Goal: Information Seeking & Learning: Learn about a topic

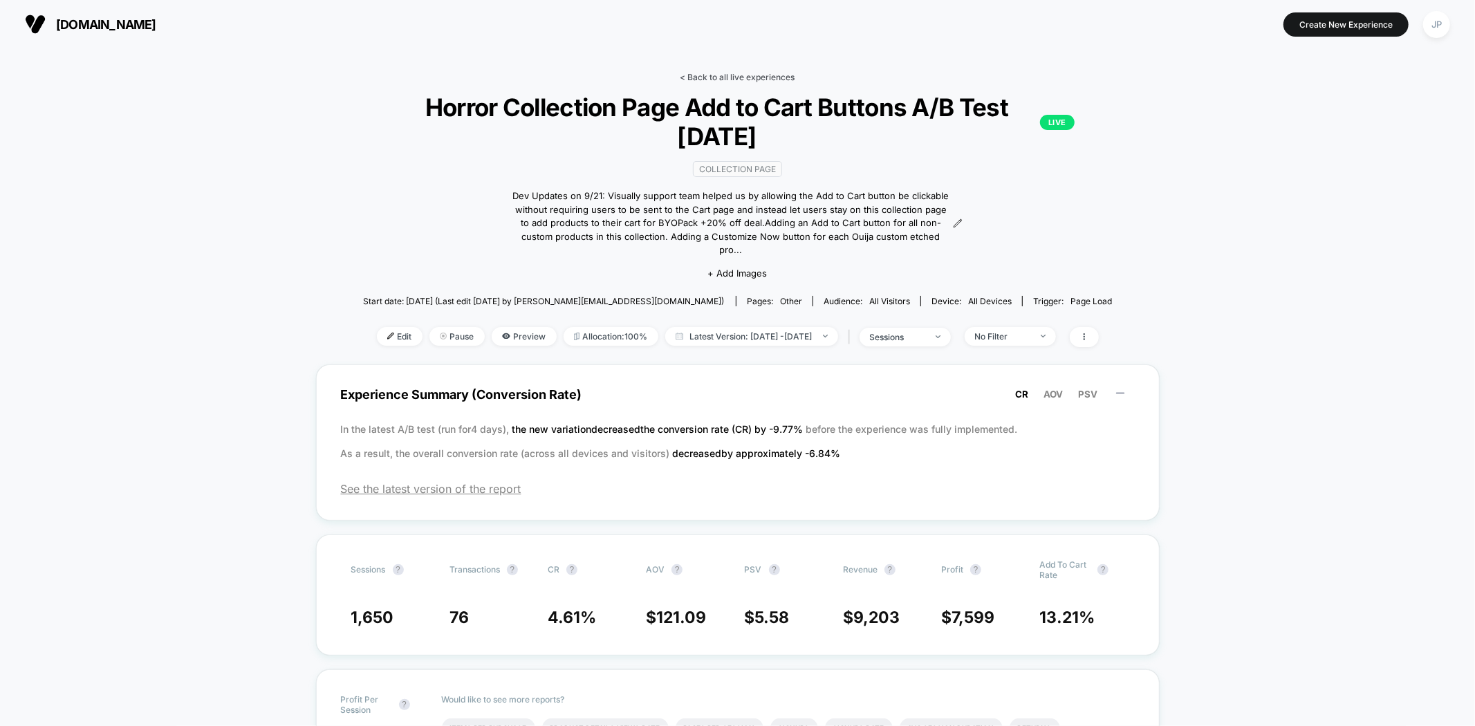
click at [736, 80] on link "< Back to all live experiences" at bounding box center [737, 77] width 115 height 10
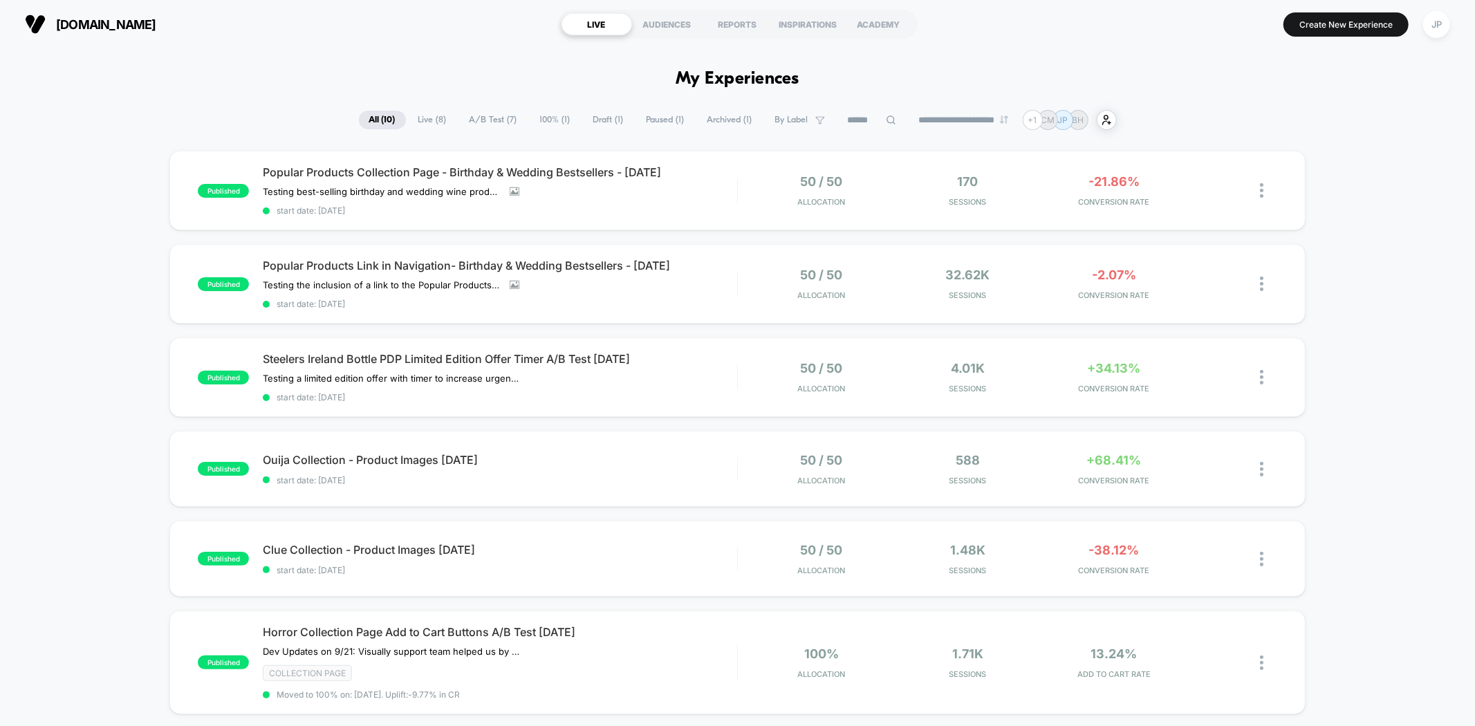
click at [1382, 177] on div "published Popular Products Collection Page - Birthday & Wedding Bestsellers - […" at bounding box center [737, 688] width 1475 height 1075
click at [1364, 223] on div "published Popular Products Collection Page - Birthday & Wedding Bestsellers - […" at bounding box center [737, 688] width 1475 height 1075
click at [691, 565] on span "start date: [DATE]" at bounding box center [500, 570] width 474 height 10
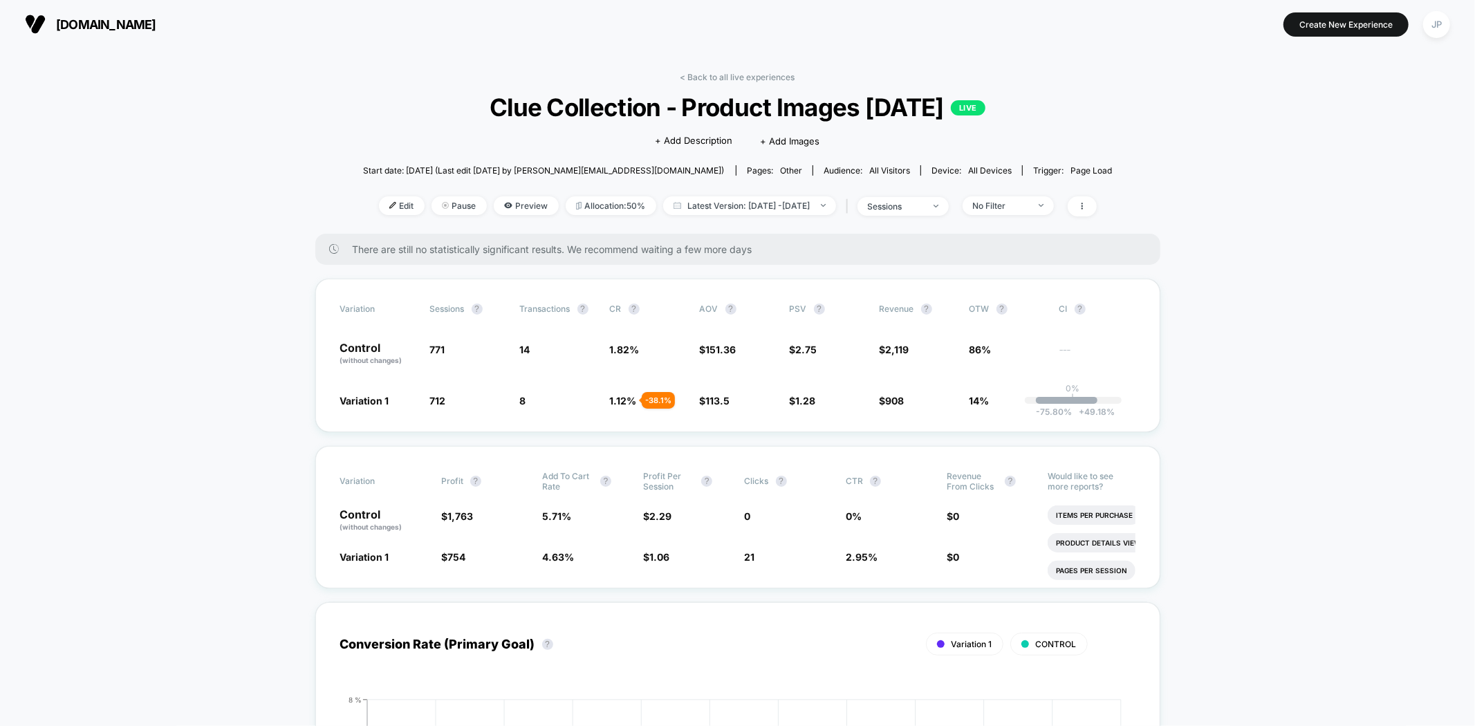
click at [494, 199] on span "Preview" at bounding box center [526, 205] width 65 height 19
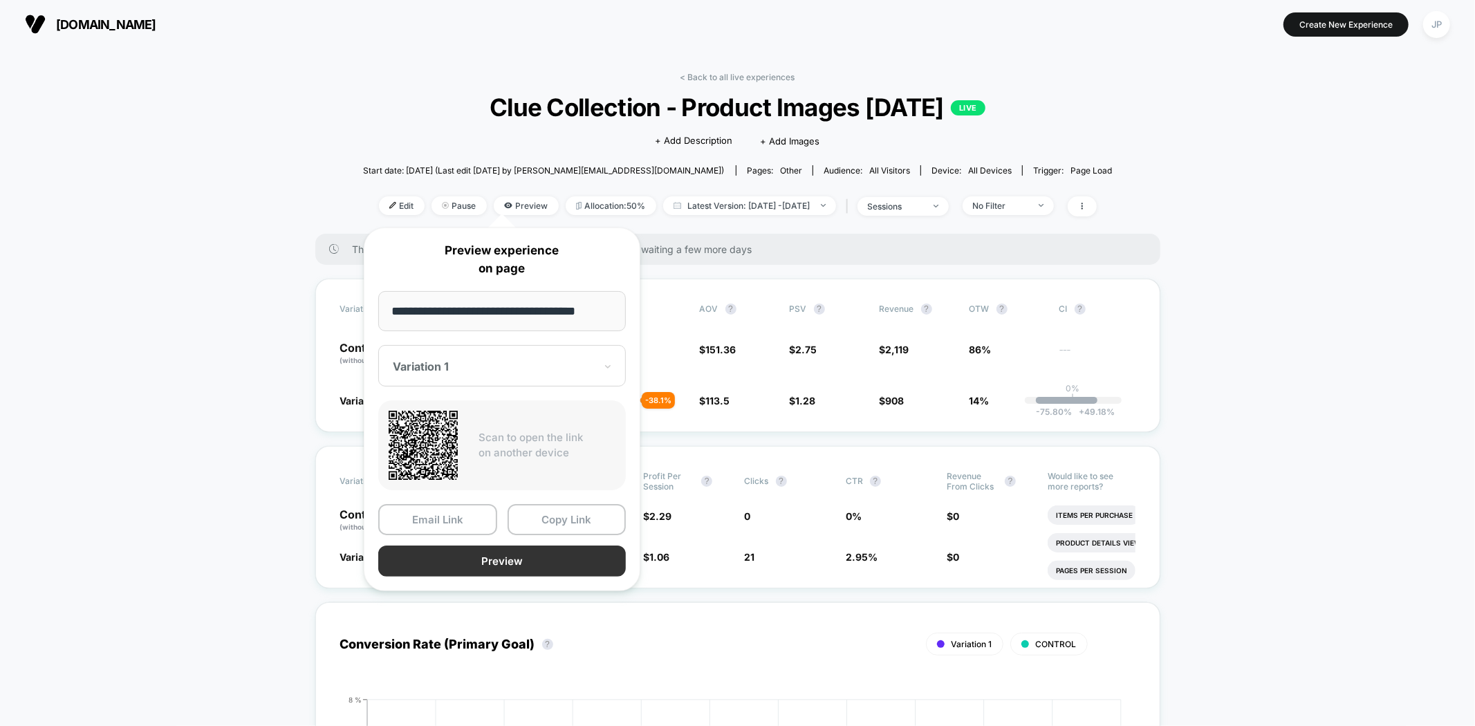
click at [496, 559] on button "Preview" at bounding box center [502, 561] width 248 height 31
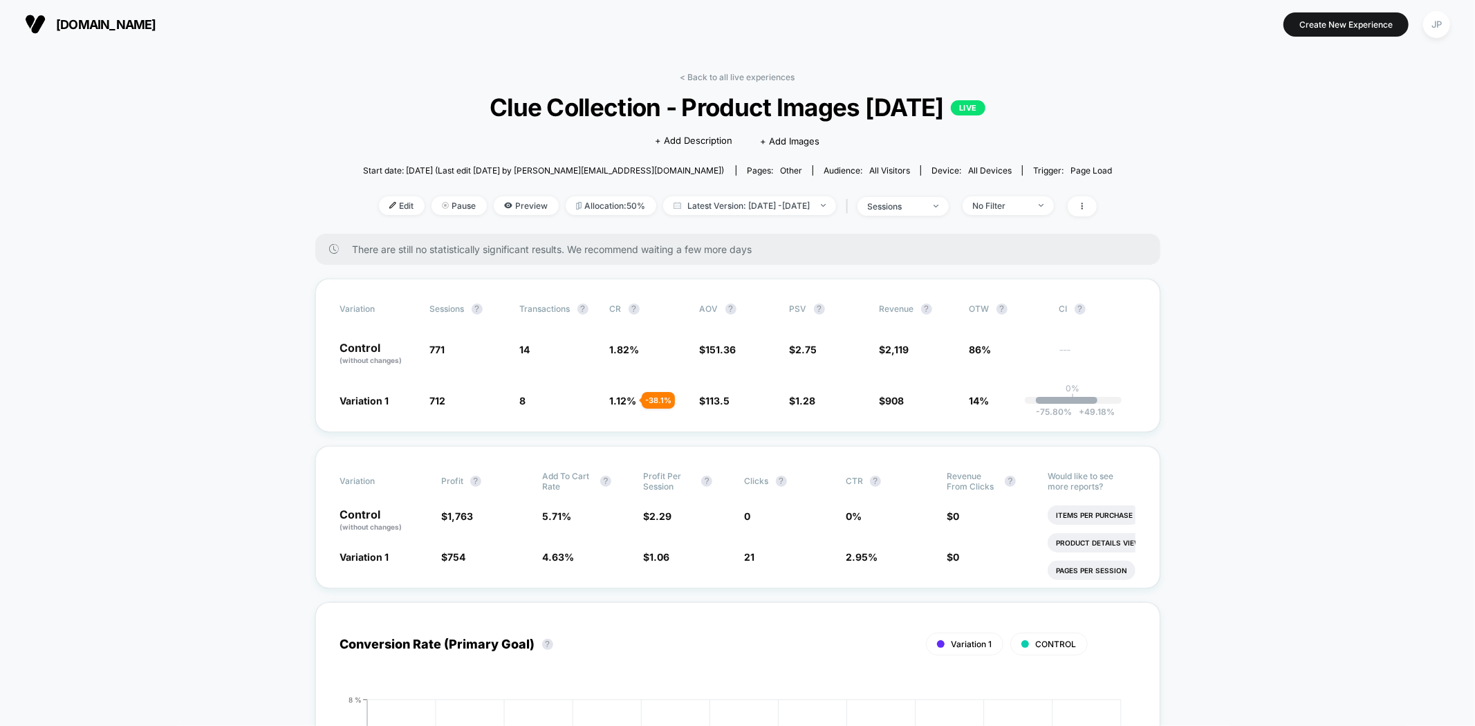
click at [1097, 204] on span at bounding box center [1082, 206] width 29 height 20
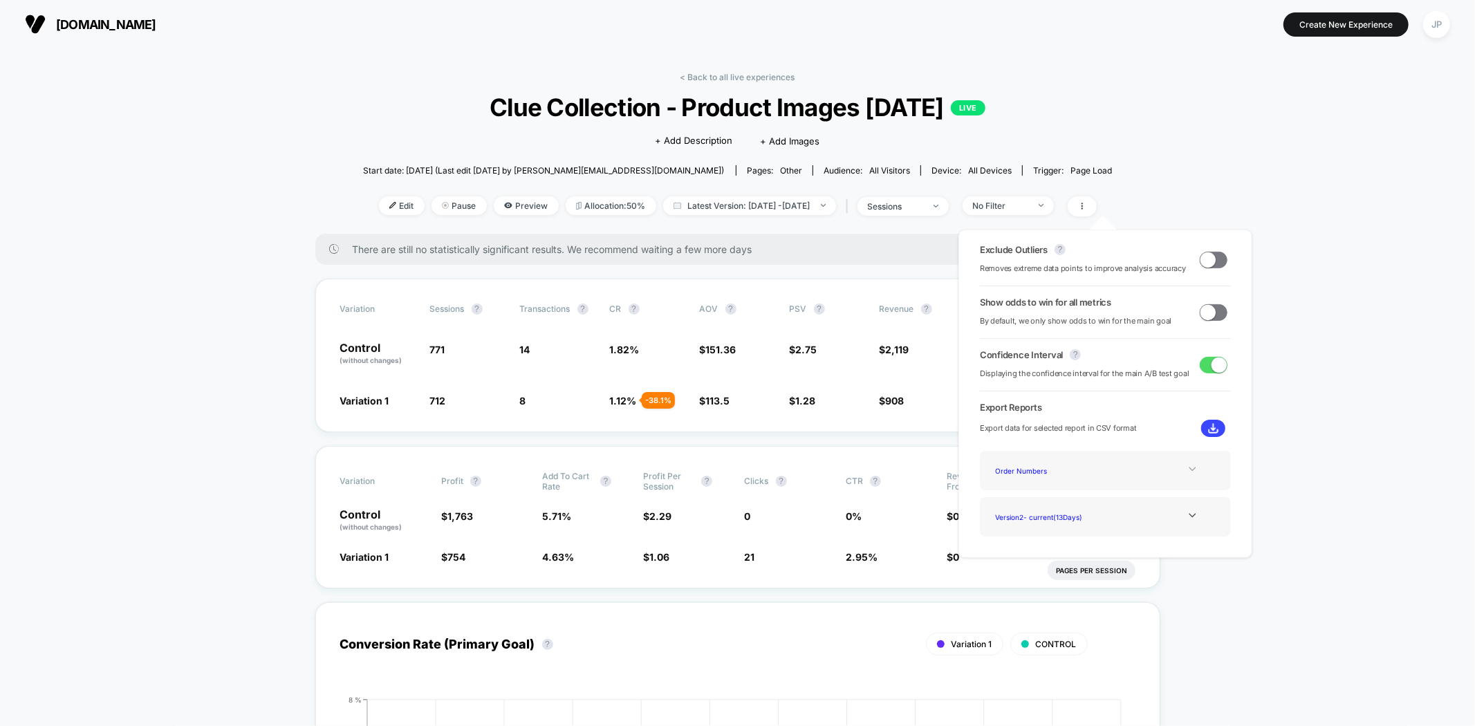
click at [1187, 468] on icon at bounding box center [1192, 469] width 10 height 10
click at [1032, 507] on div "Best Selling Items" at bounding box center [1045, 508] width 111 height 19
click at [1032, 508] on div "Version 2 - current ( 13 Days)" at bounding box center [1045, 517] width 111 height 19
click at [1135, 519] on div "Version 2 - current ( 13 Days)" at bounding box center [1105, 517] width 230 height 19
click at [1187, 517] on icon at bounding box center [1192, 515] width 10 height 10
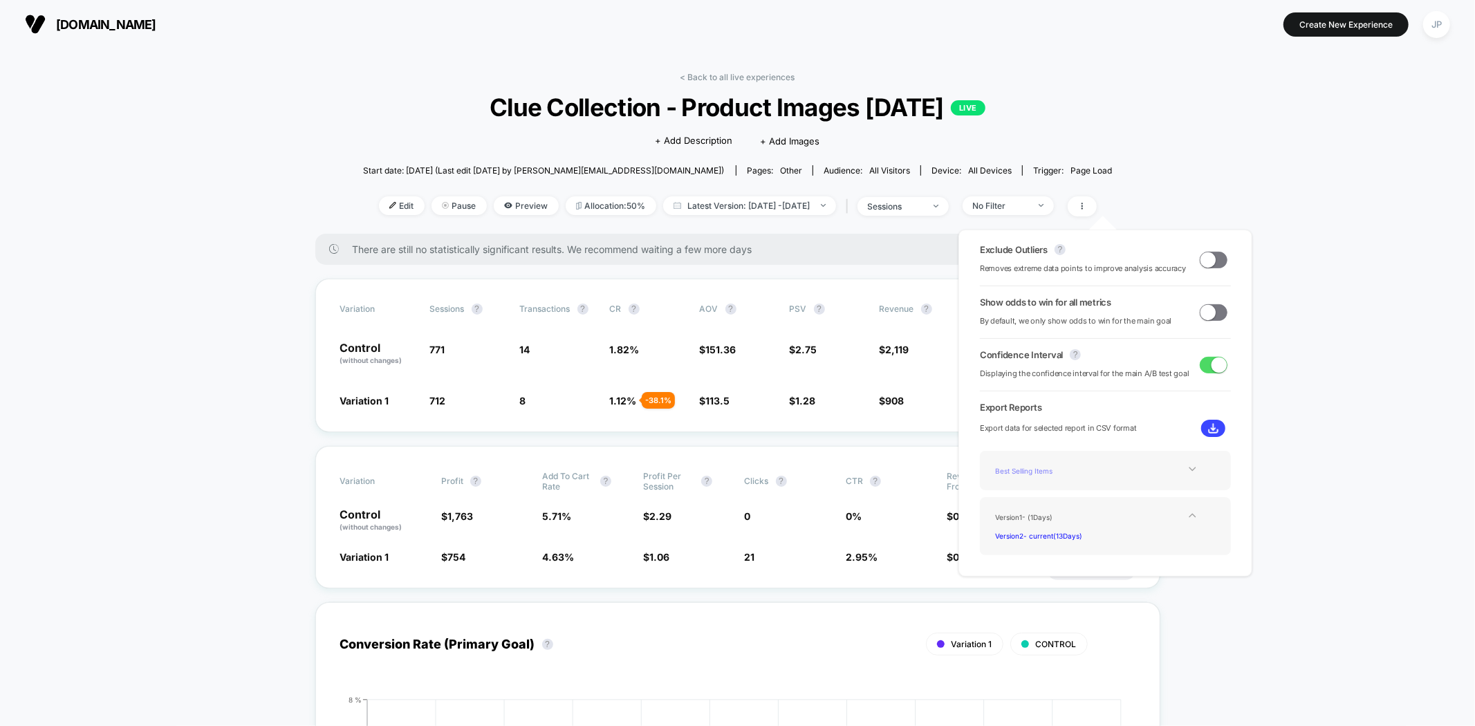
click at [1048, 465] on div "Best Selling Items" at bounding box center [1045, 470] width 111 height 19
click at [1191, 468] on icon at bounding box center [1192, 469] width 7 height 4
click at [1026, 472] on div "Order Numbers" at bounding box center [1045, 470] width 111 height 19
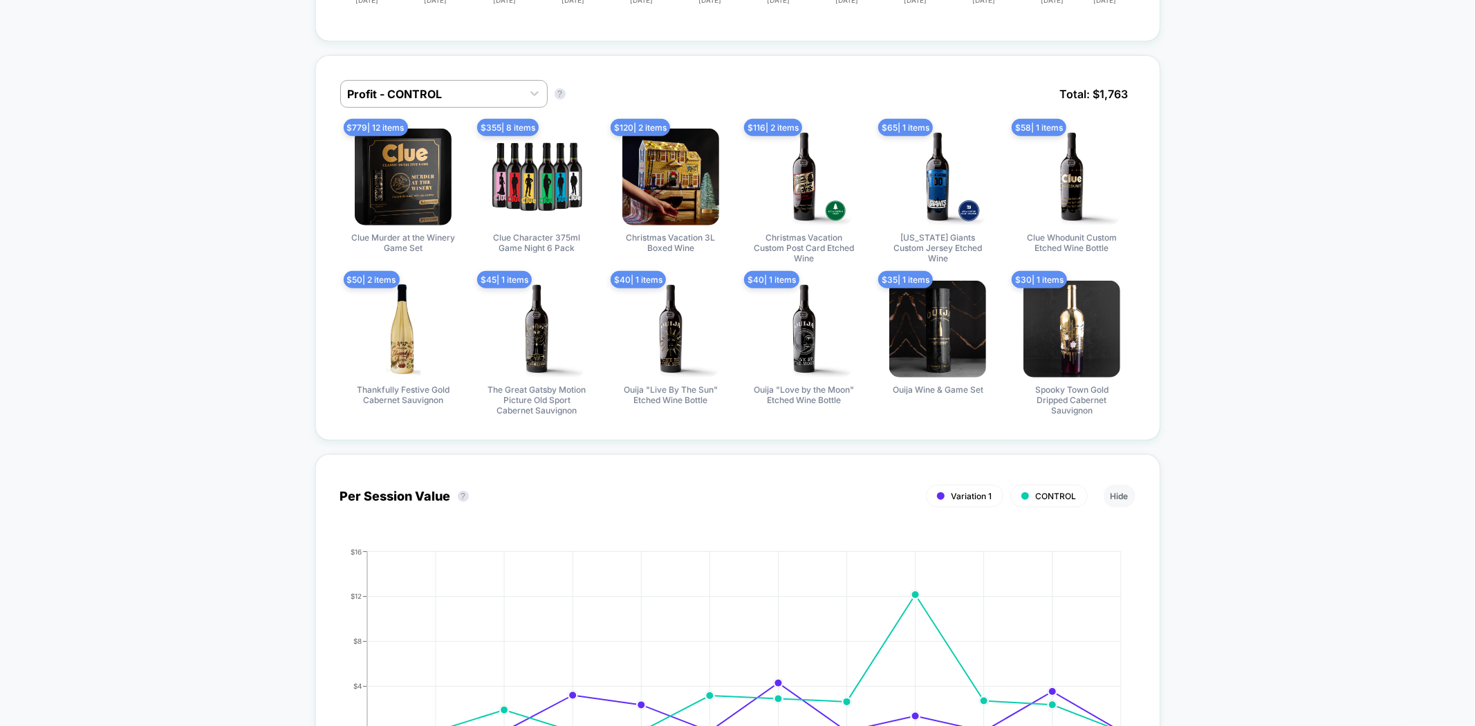
scroll to position [922, 0]
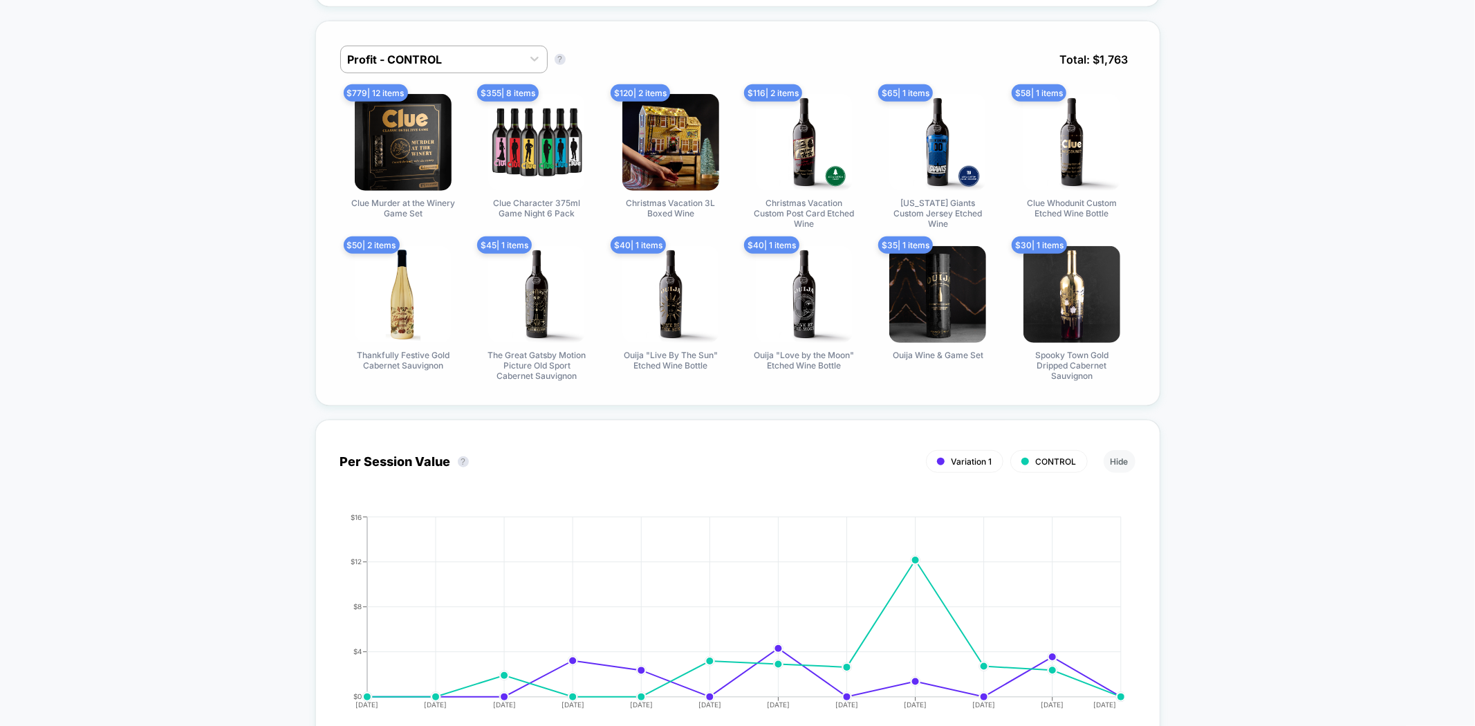
click at [500, 74] on div "Profit - CONTROL Profit - CONTROL ? Total: $ 1,763" at bounding box center [737, 70] width 795 height 48
click at [500, 62] on div at bounding box center [431, 59] width 167 height 17
click at [495, 111] on div "Profit - Variation 1" at bounding box center [443, 118] width 207 height 25
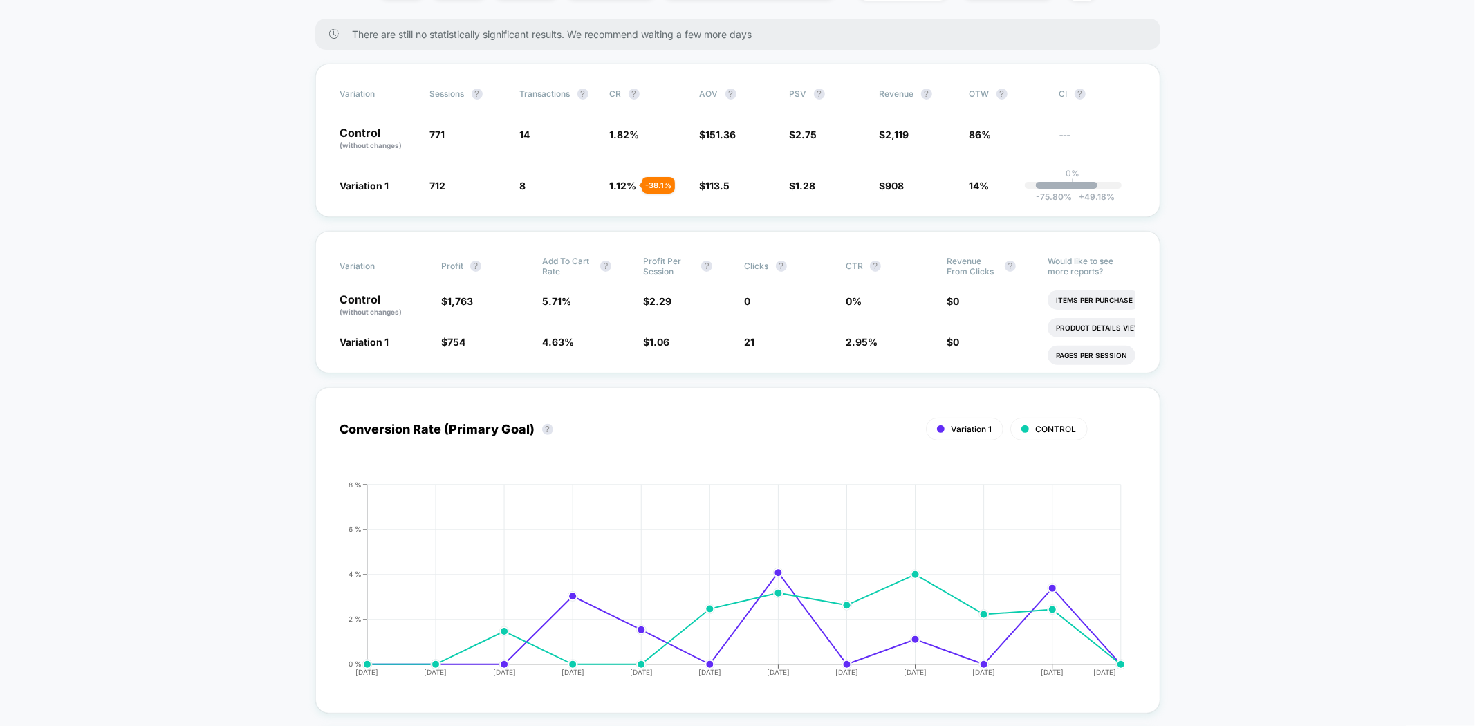
scroll to position [230, 0]
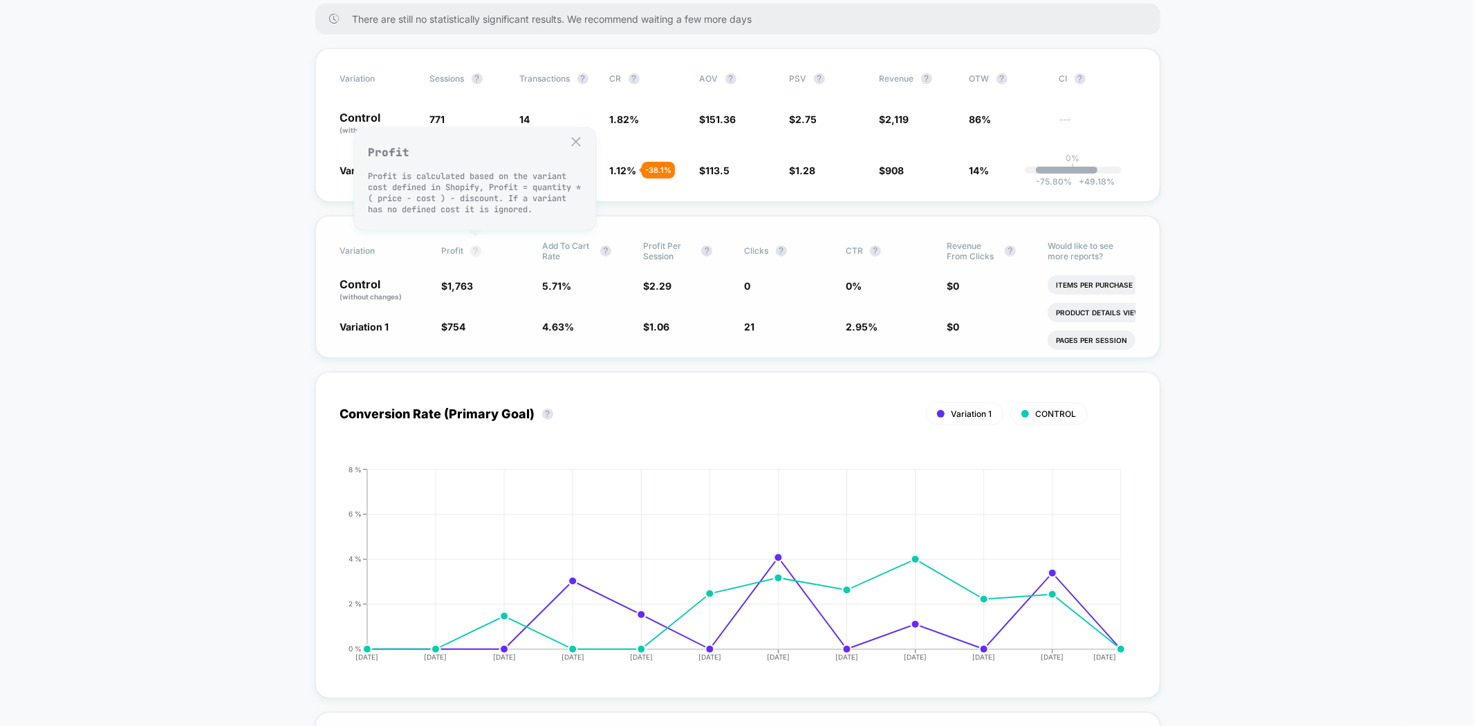
click at [475, 246] on button "?" at bounding box center [475, 250] width 11 height 11
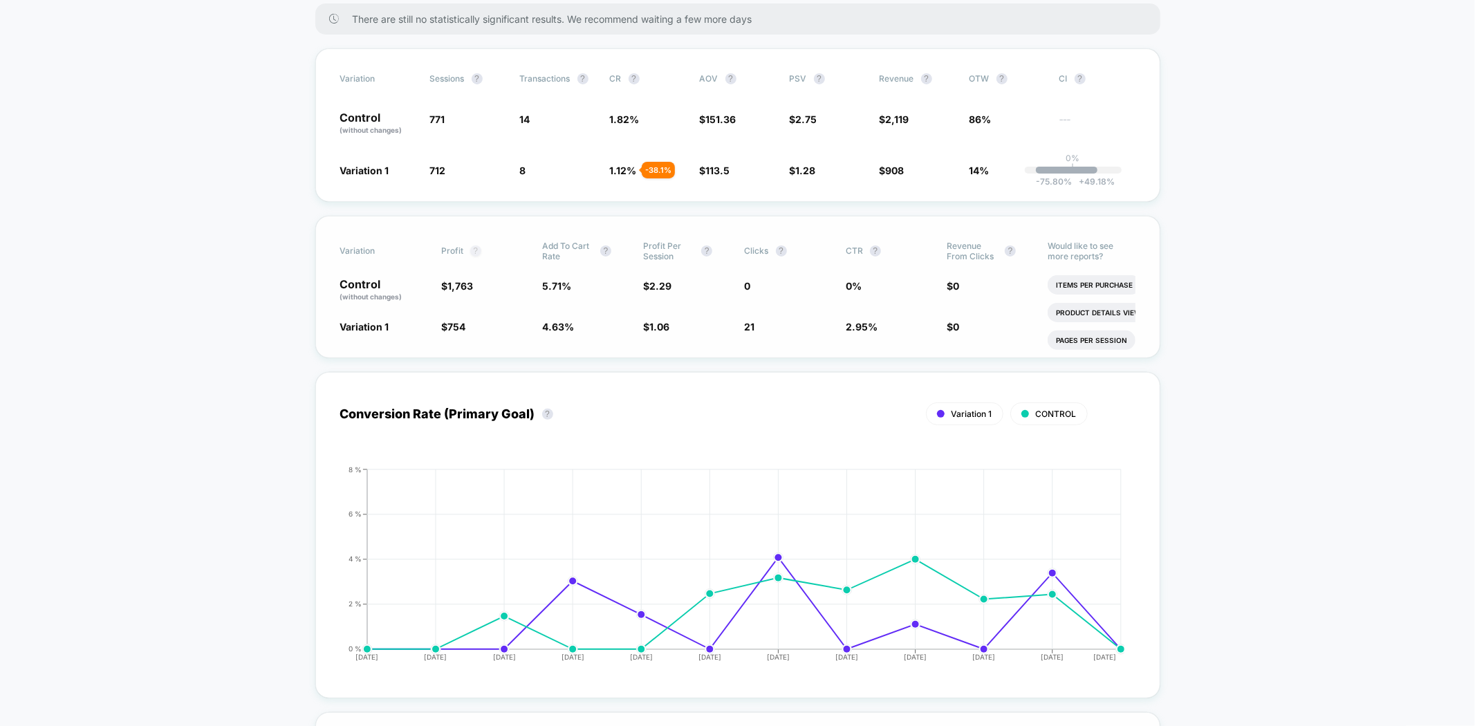
click at [475, 246] on button "?" at bounding box center [475, 250] width 11 height 11
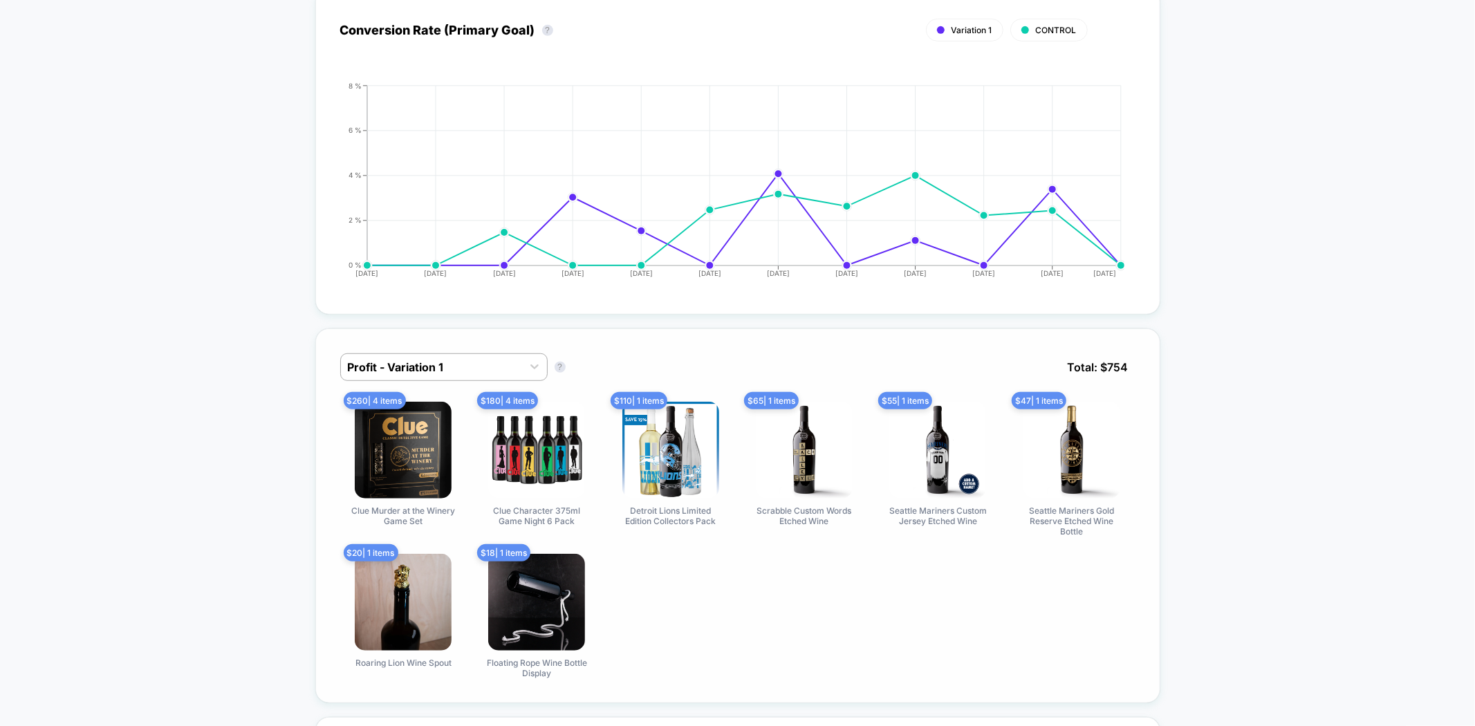
click at [510, 360] on div at bounding box center [431, 367] width 167 height 17
click at [353, 361] on div at bounding box center [431, 367] width 167 height 17
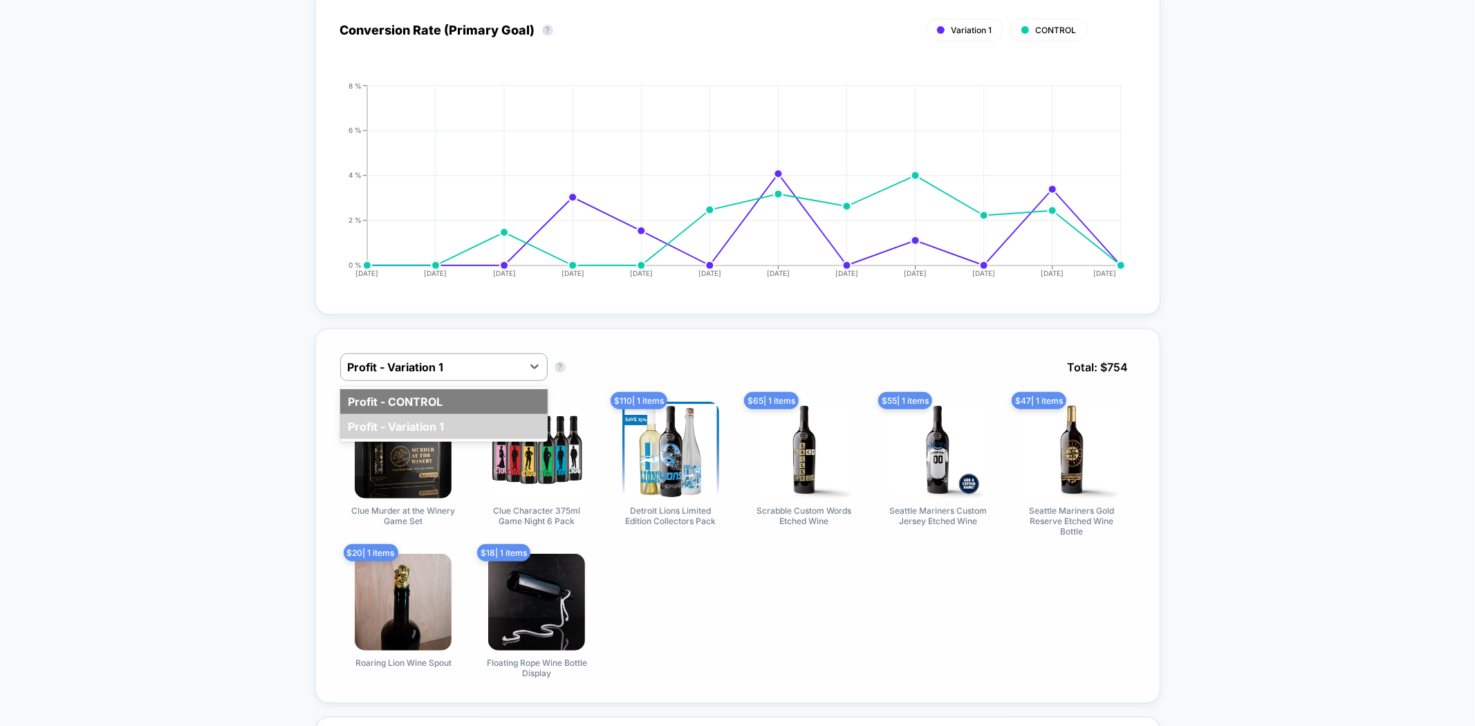
click at [364, 389] on div "Profit - CONTROL" at bounding box center [443, 401] width 207 height 25
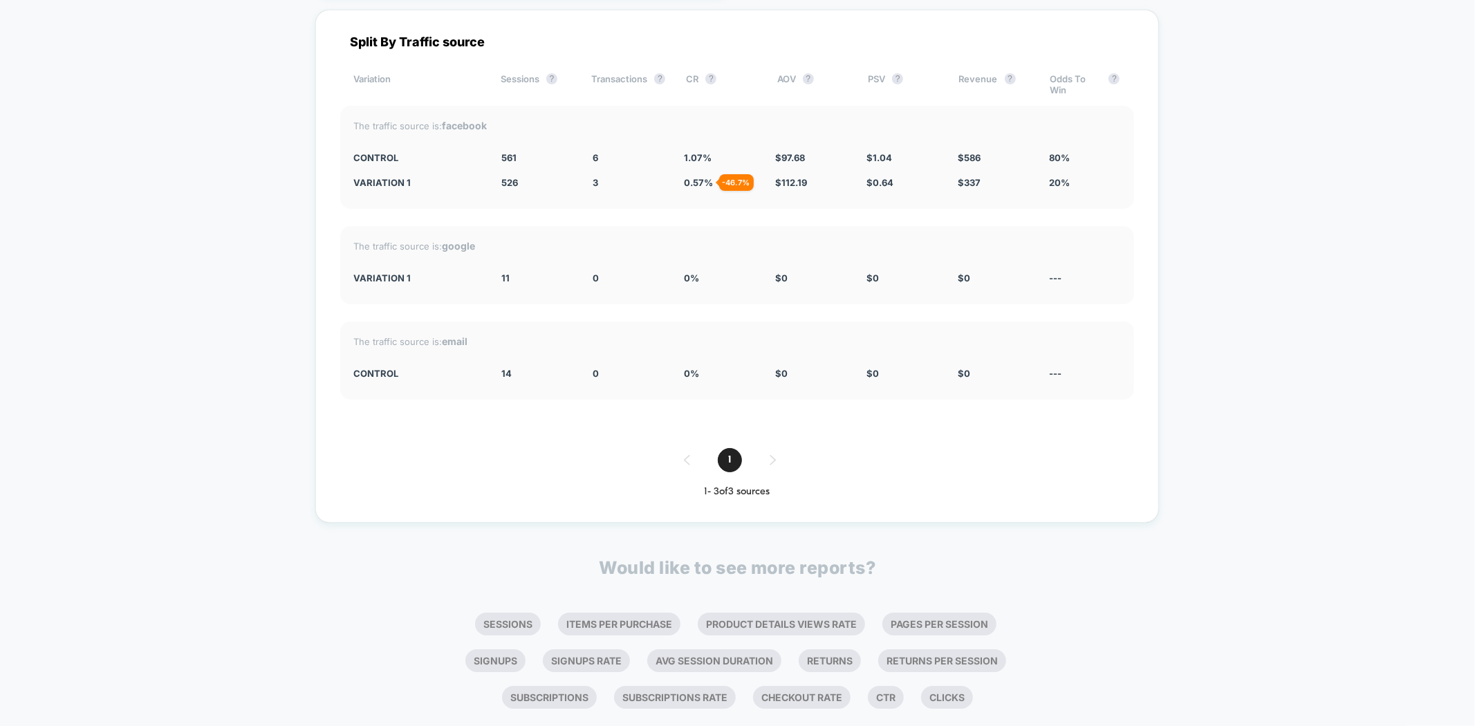
scroll to position [4226, 0]
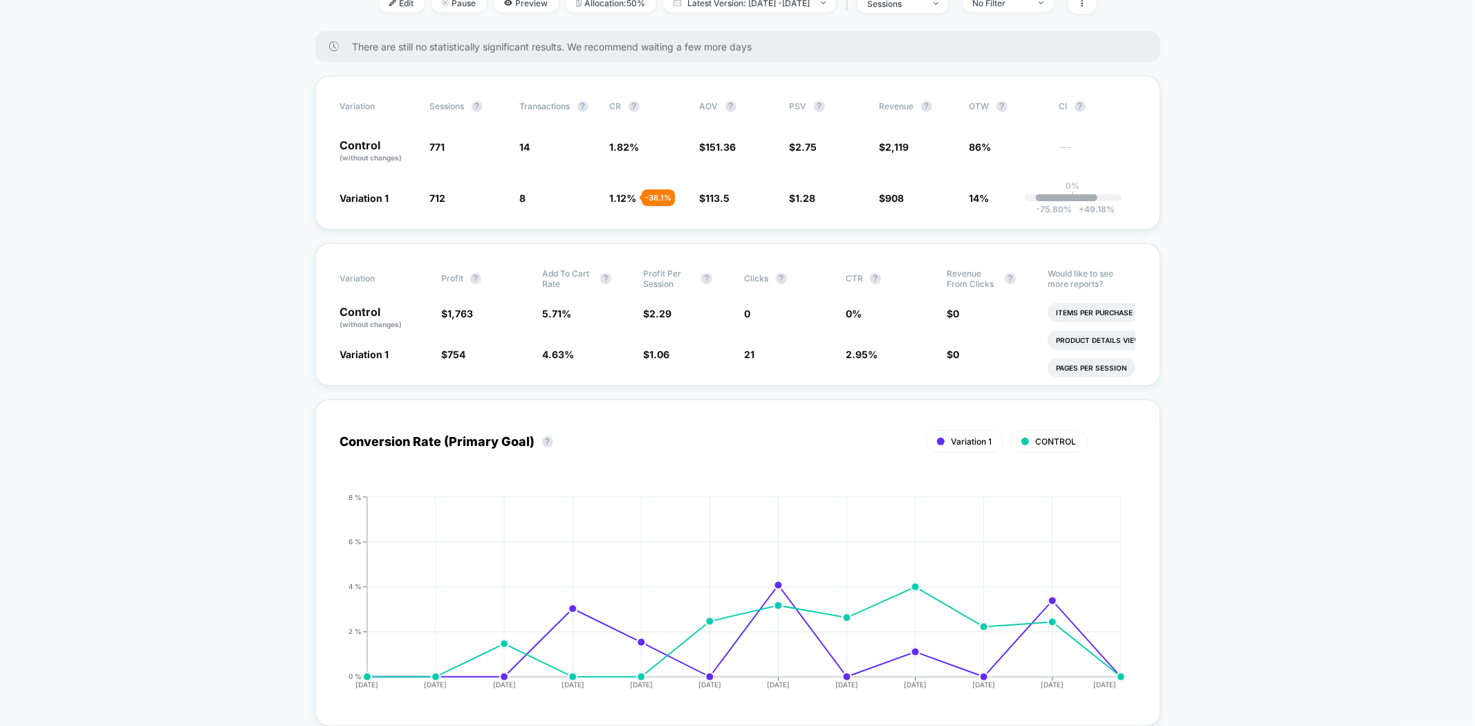
scroll to position [0, 0]
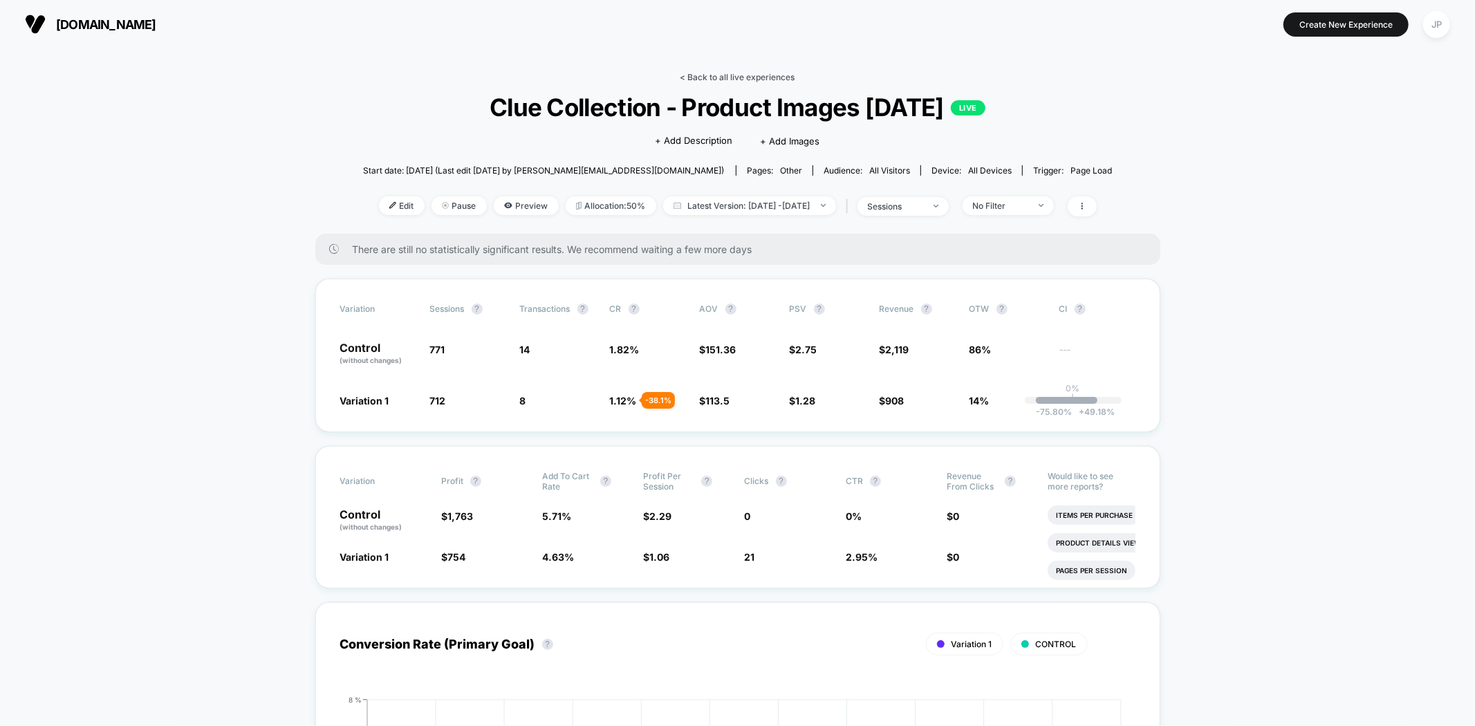
click at [772, 77] on link "< Back to all live experiences" at bounding box center [737, 77] width 115 height 10
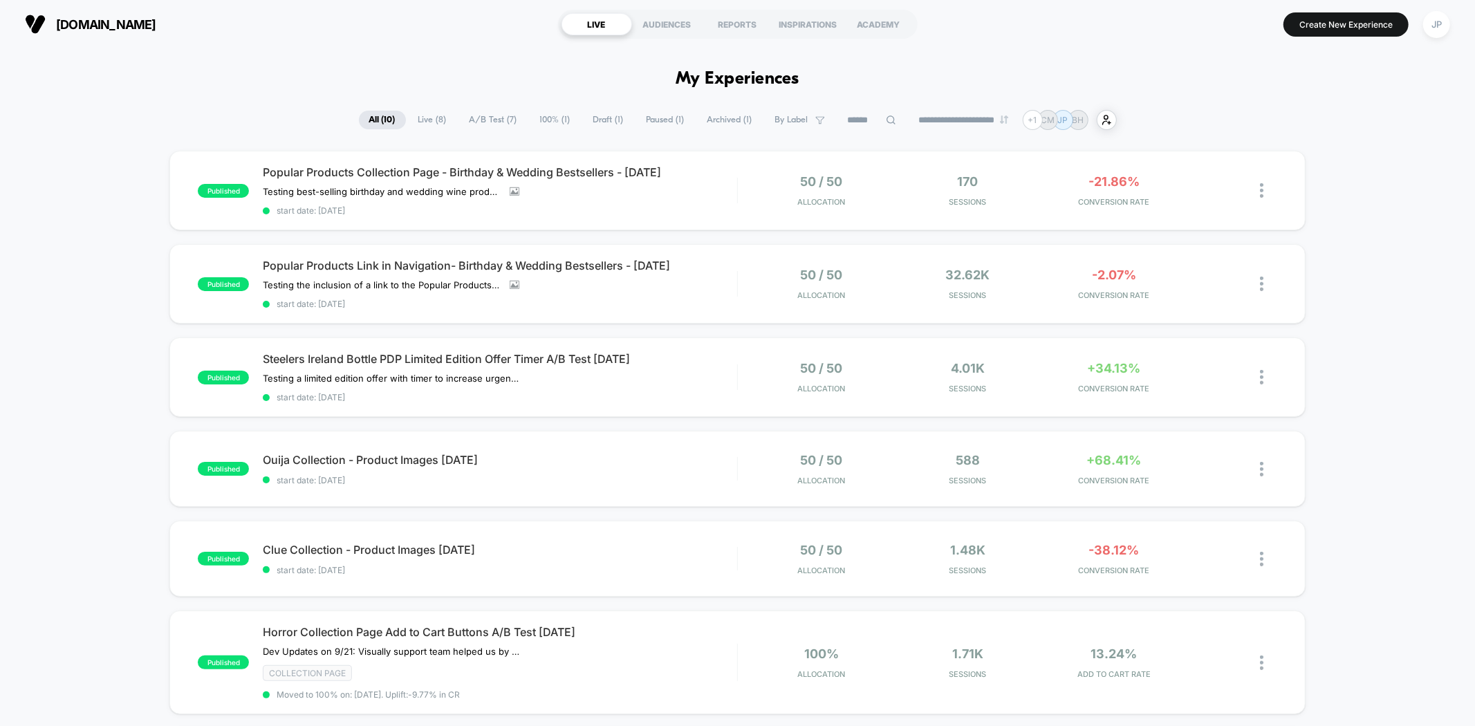
click at [1393, 261] on div "published Popular Products Collection Page - Birthday & Wedding Bestsellers - […" at bounding box center [737, 688] width 1475 height 1075
click at [744, 291] on div "50 / 50 Allocation 32.62k Sessions -2.07% CONVERSION RATE" at bounding box center [1007, 284] width 539 height 33
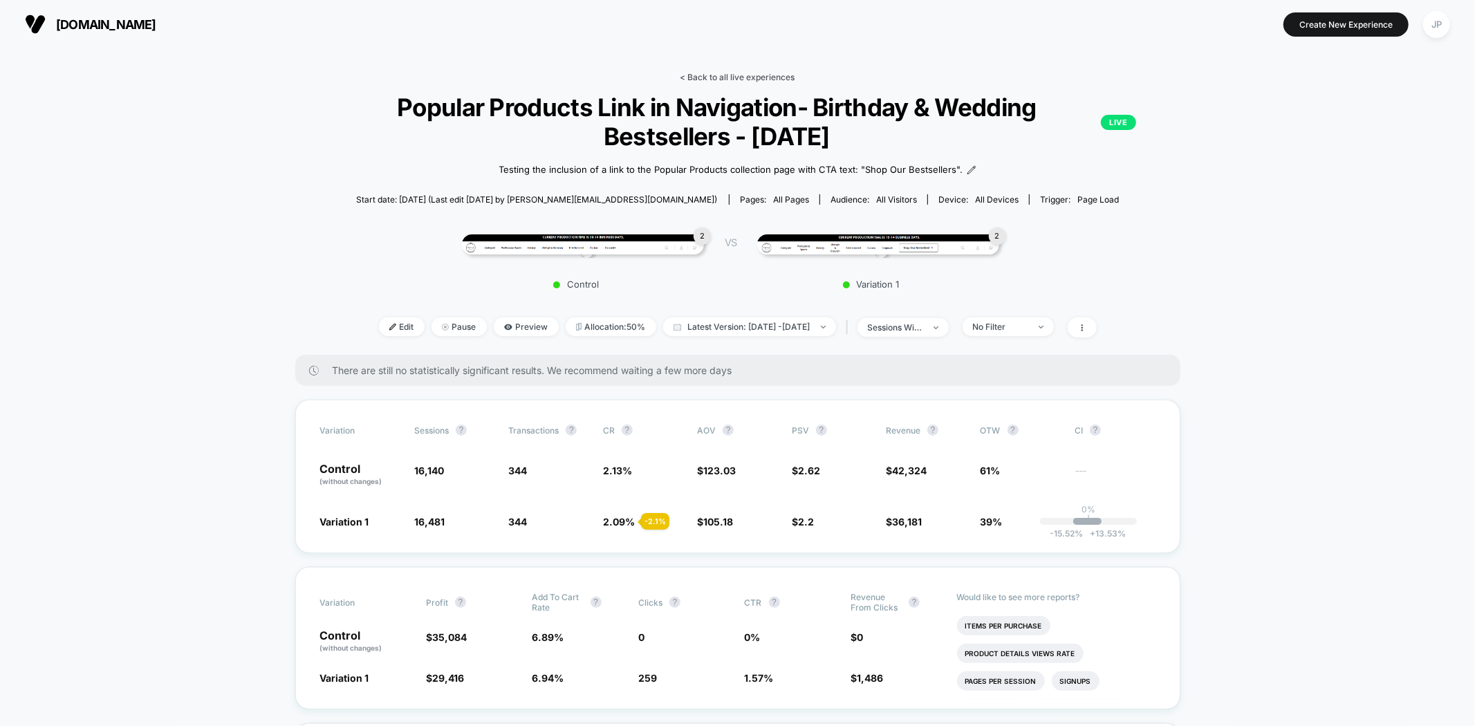
click at [752, 81] on link "< Back to all live experiences" at bounding box center [737, 77] width 115 height 10
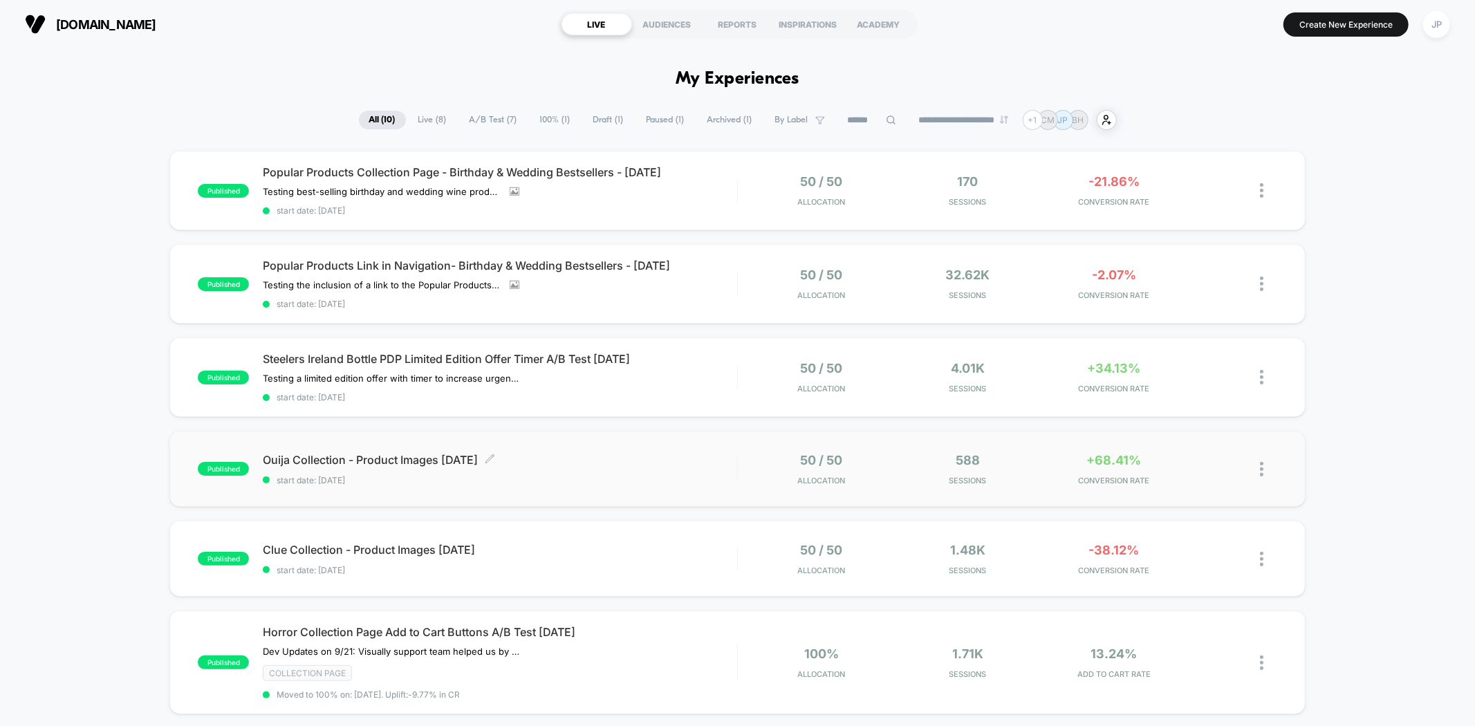
click at [679, 477] on span "start date: [DATE]" at bounding box center [500, 480] width 474 height 10
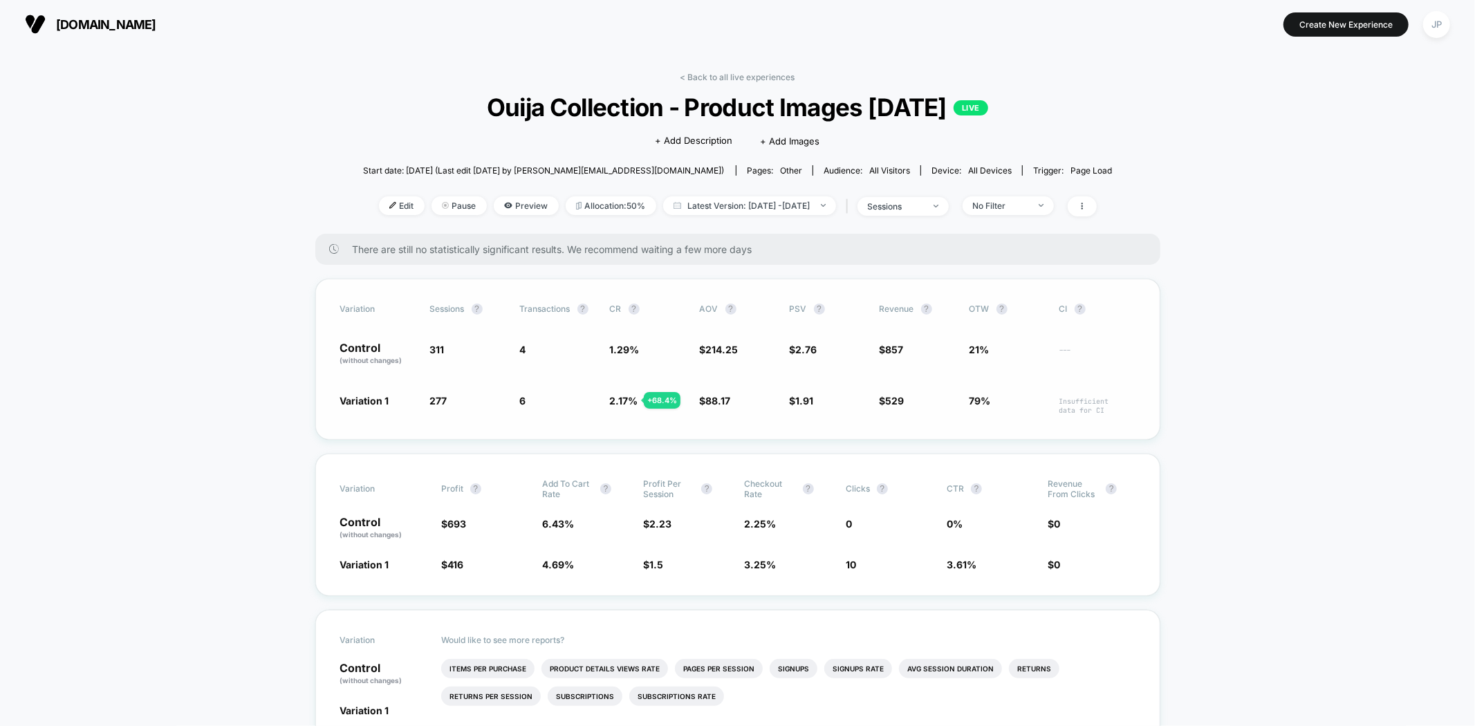
click at [1155, 342] on div "Variation Sessions ? Transactions ? CR ? AOV ? PSV ? Revenue ? OTW ? CI ? Contr…" at bounding box center [737, 359] width 845 height 161
click at [780, 77] on link "< Back to all live experiences" at bounding box center [737, 77] width 115 height 10
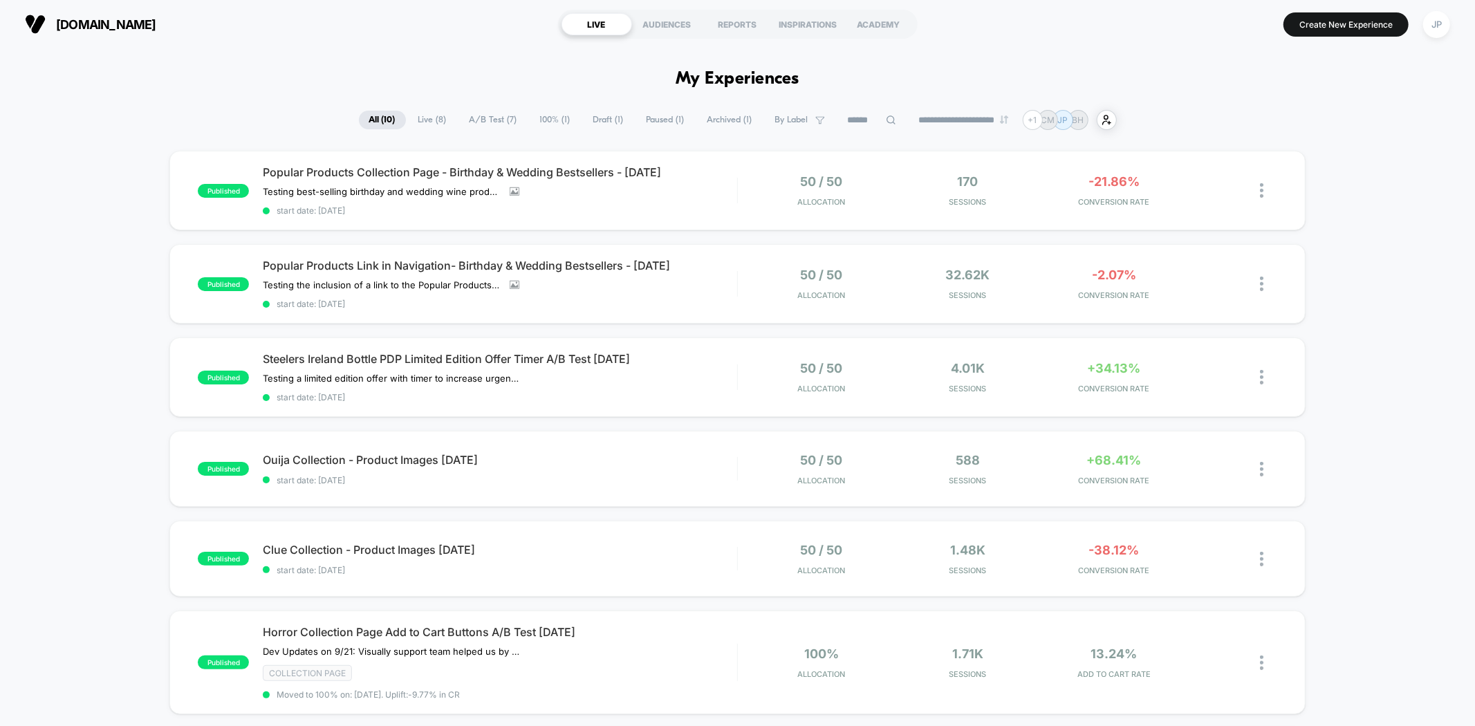
click at [113, 185] on div "published Popular Products Collection Page - Birthday & Wedding Bestsellers - 1…" at bounding box center [737, 688] width 1475 height 1075
click at [689, 217] on div "published Popular Products Collection Page - Birthday & Wedding Bestsellers - 1…" at bounding box center [736, 191] width 1135 height 80
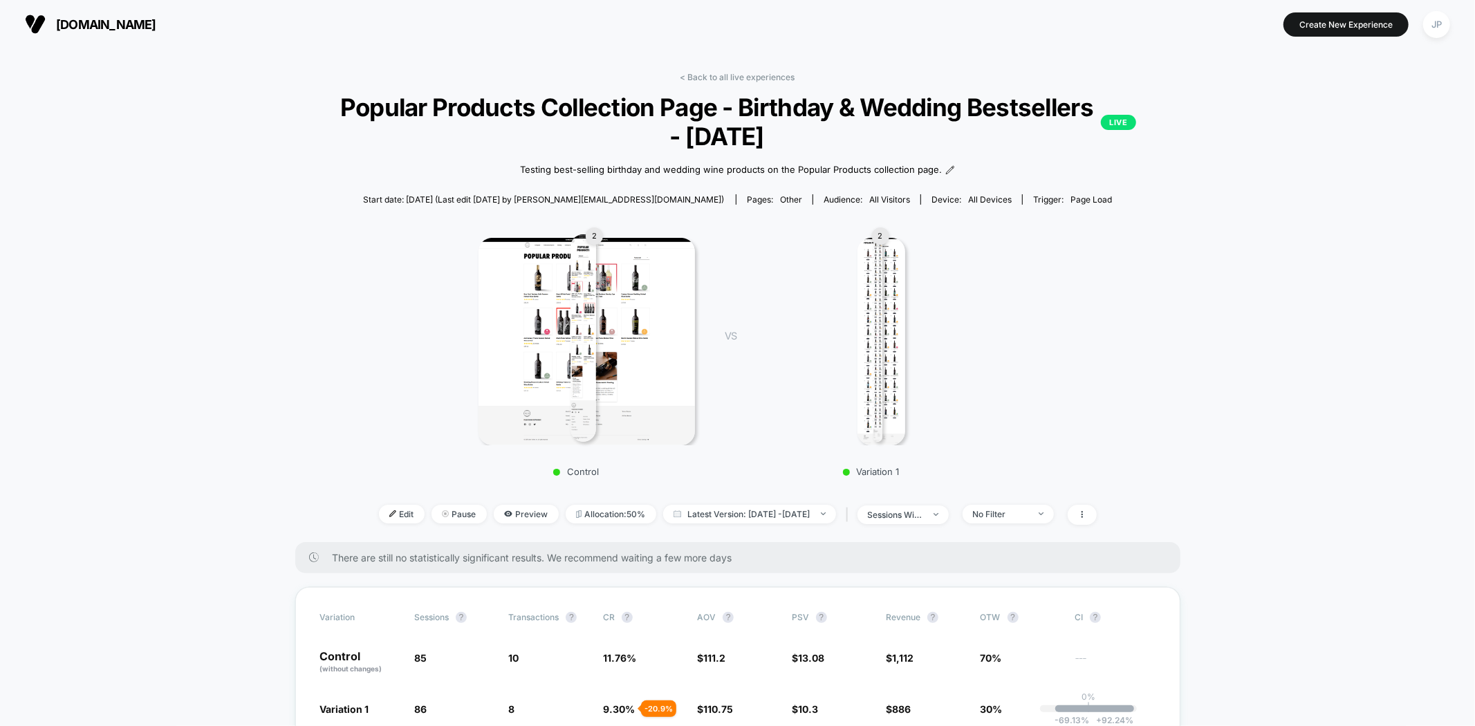
click at [754, 75] on link "< Back to all live experiences" at bounding box center [737, 77] width 115 height 10
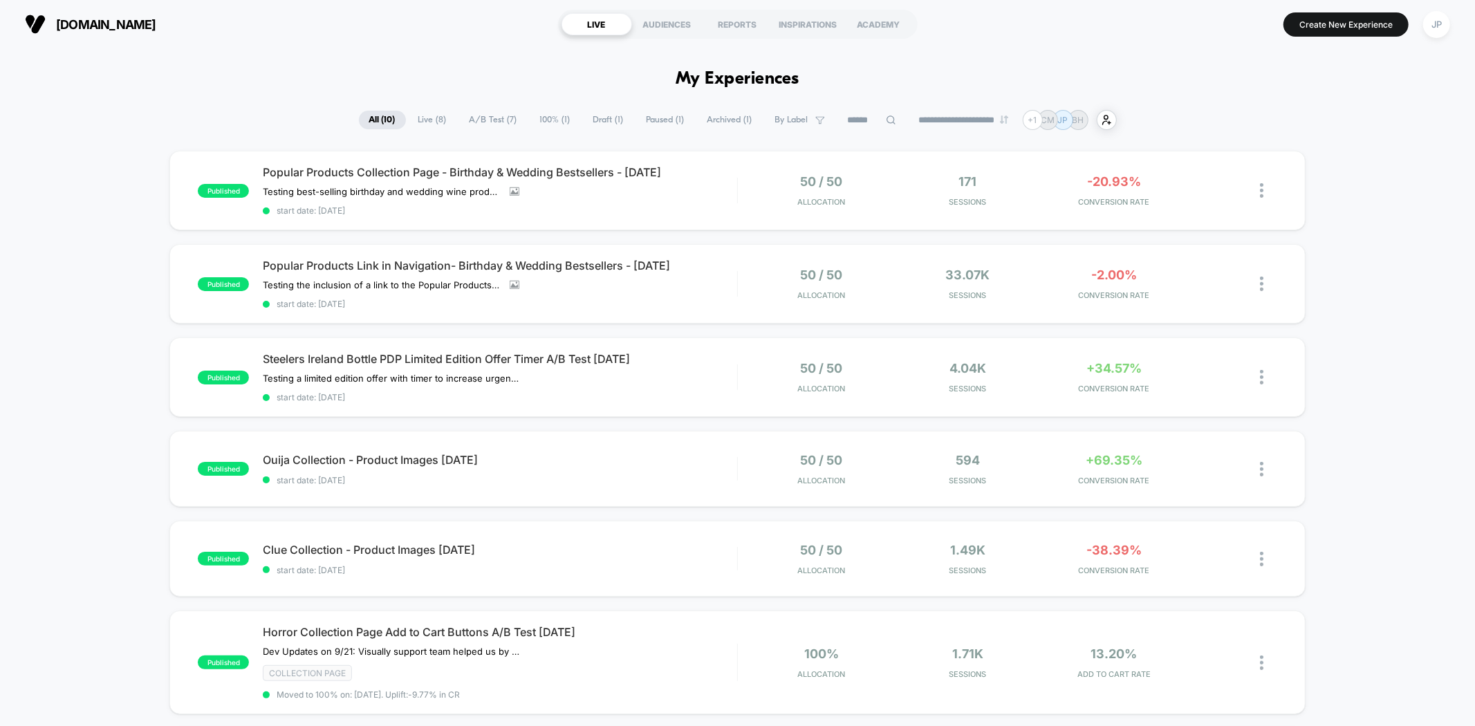
click at [1366, 362] on div "published Popular Products Collection Page - Birthday & Wedding Bestsellers - 1…" at bounding box center [737, 688] width 1475 height 1075
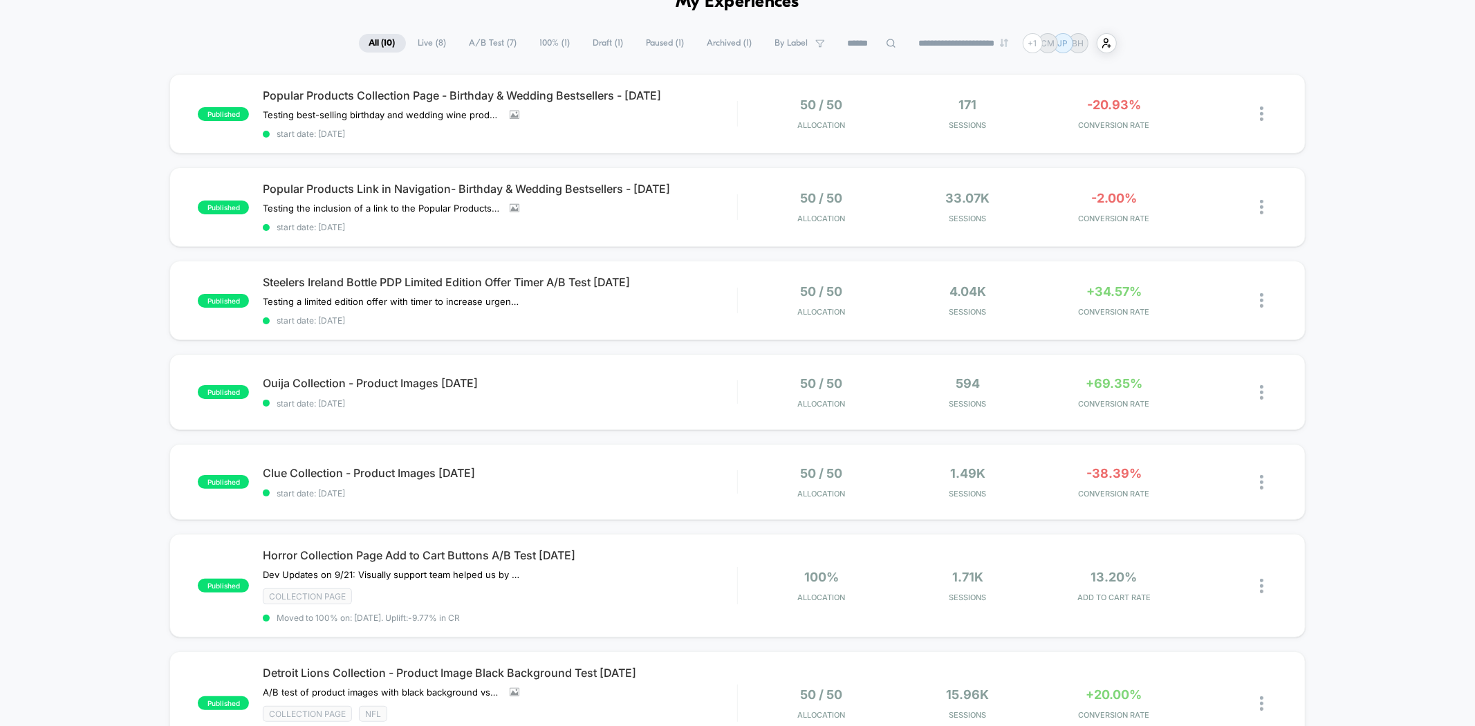
scroll to position [154, 0]
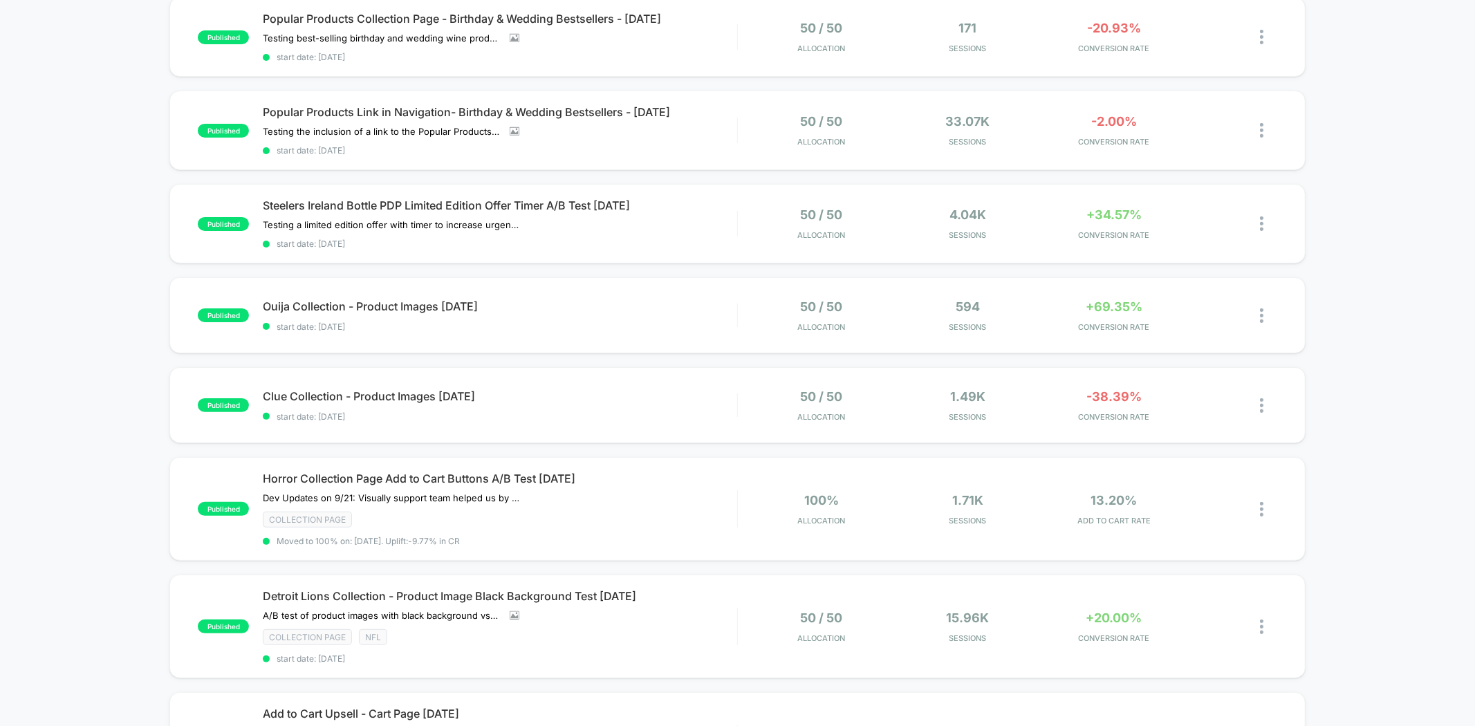
click at [1402, 294] on div "published Popular Products Collection Page - Birthday & Wedding Bestsellers - 1…" at bounding box center [737, 534] width 1475 height 1075
click at [673, 620] on div "Detroit Lions Collection - Product Image Black Background Test 09.12.25 A/B tes…" at bounding box center [500, 626] width 474 height 75
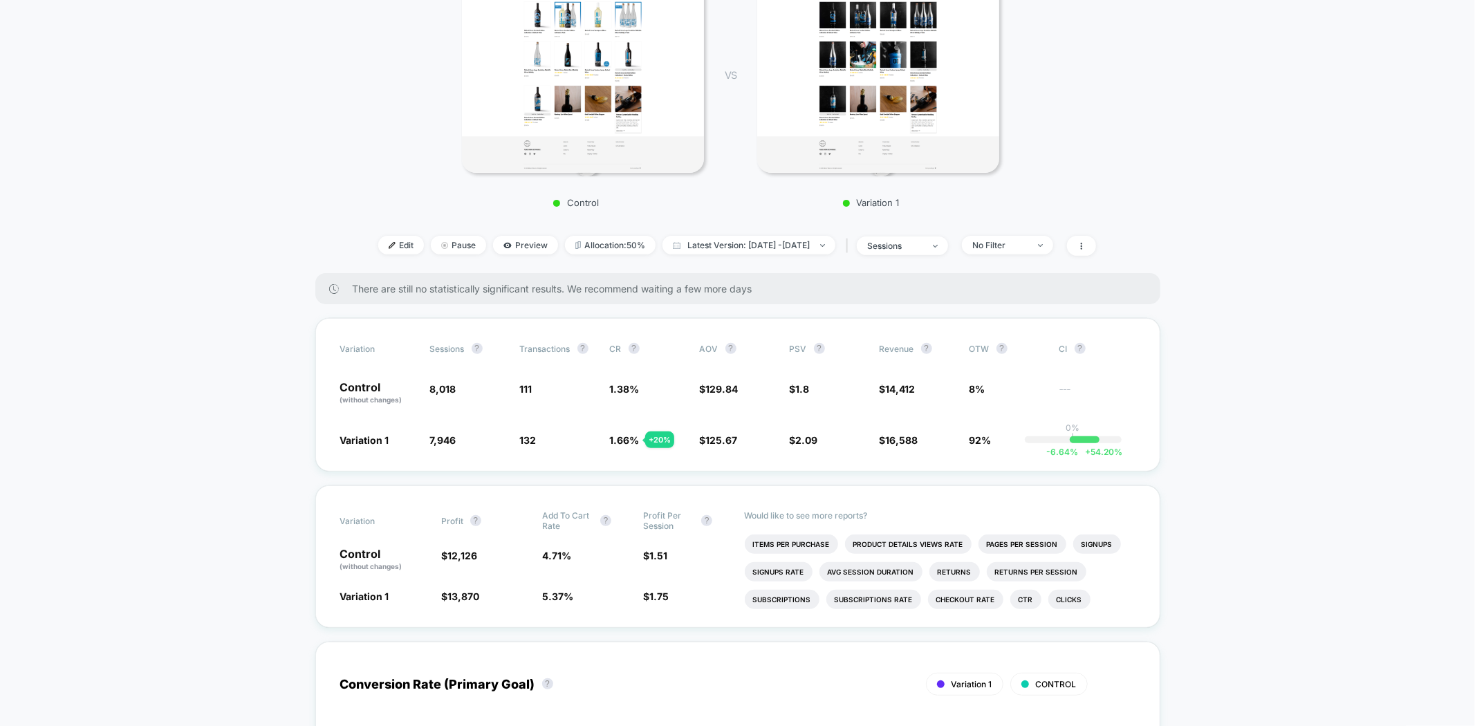
scroll to position [307, 0]
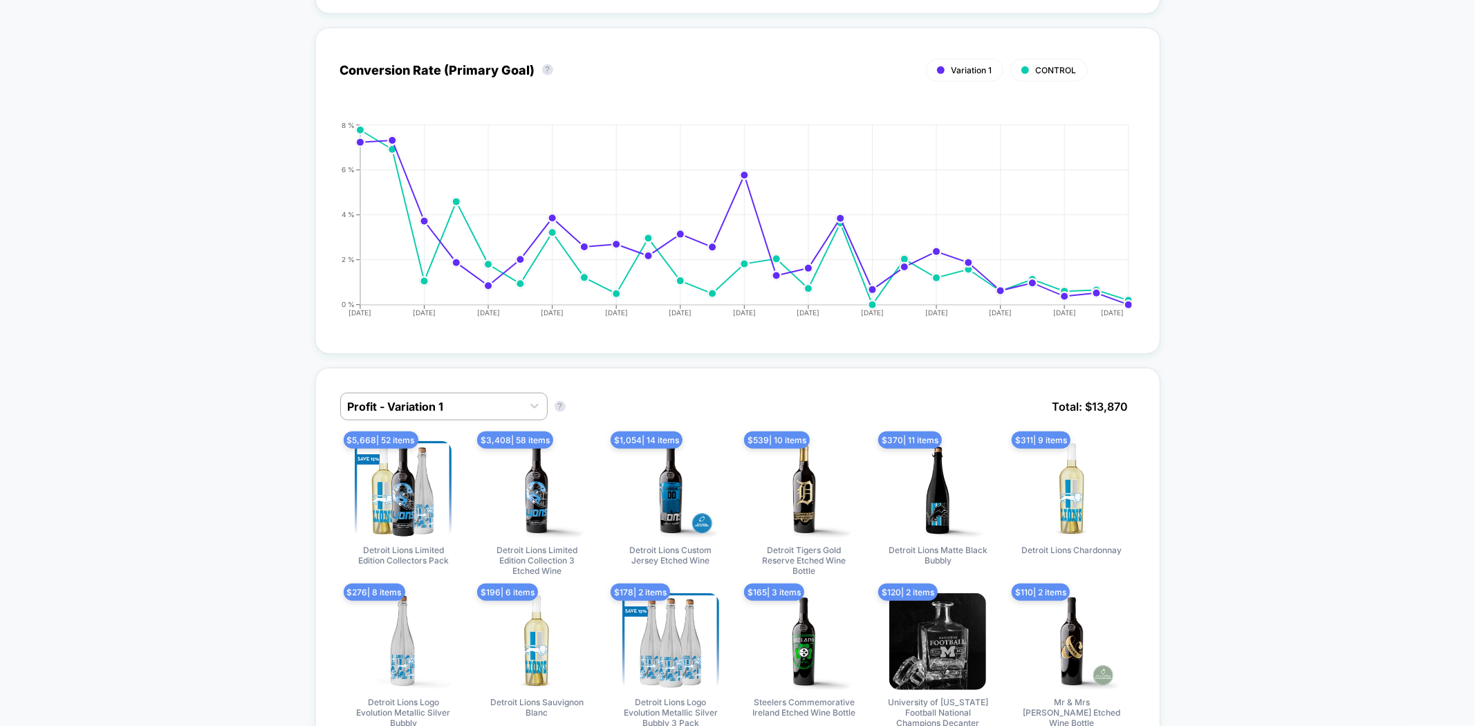
scroll to position [922, 0]
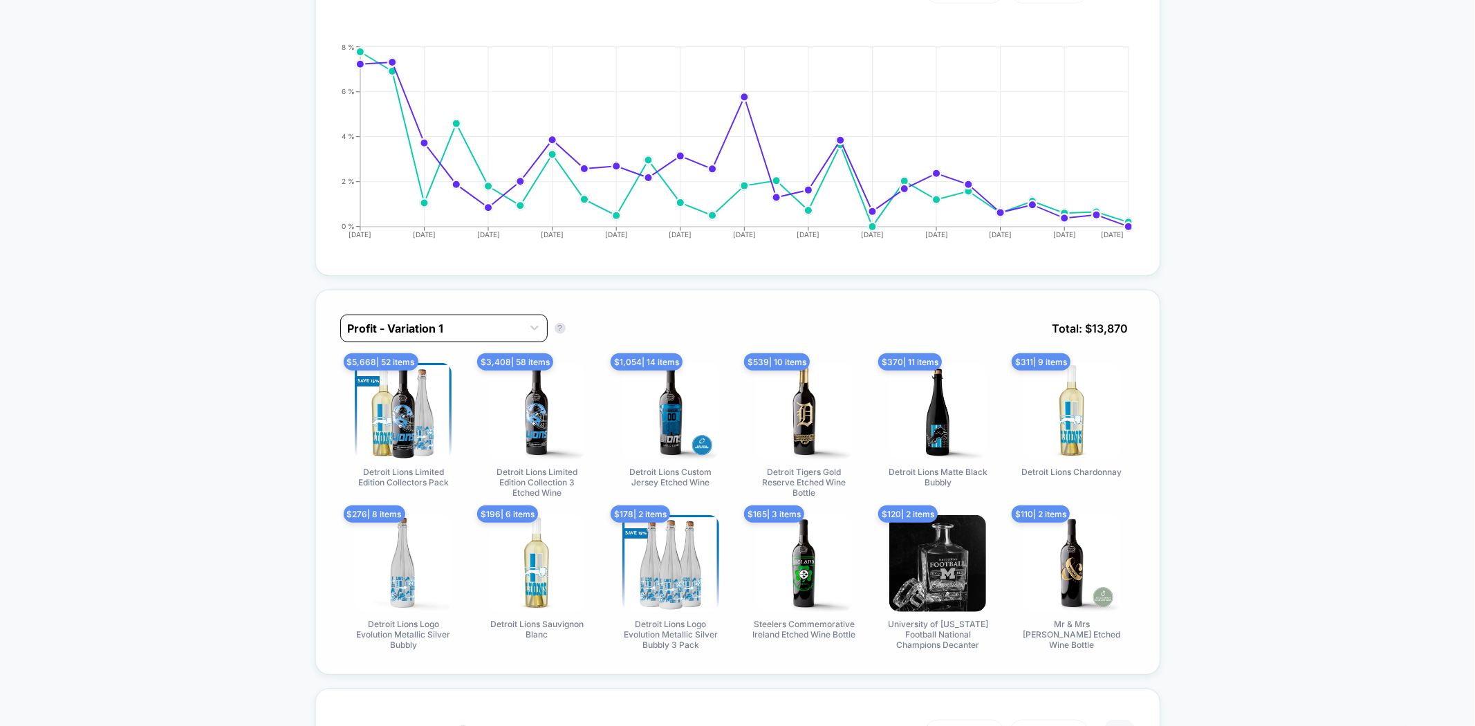
click at [426, 320] on div at bounding box center [431, 328] width 167 height 17
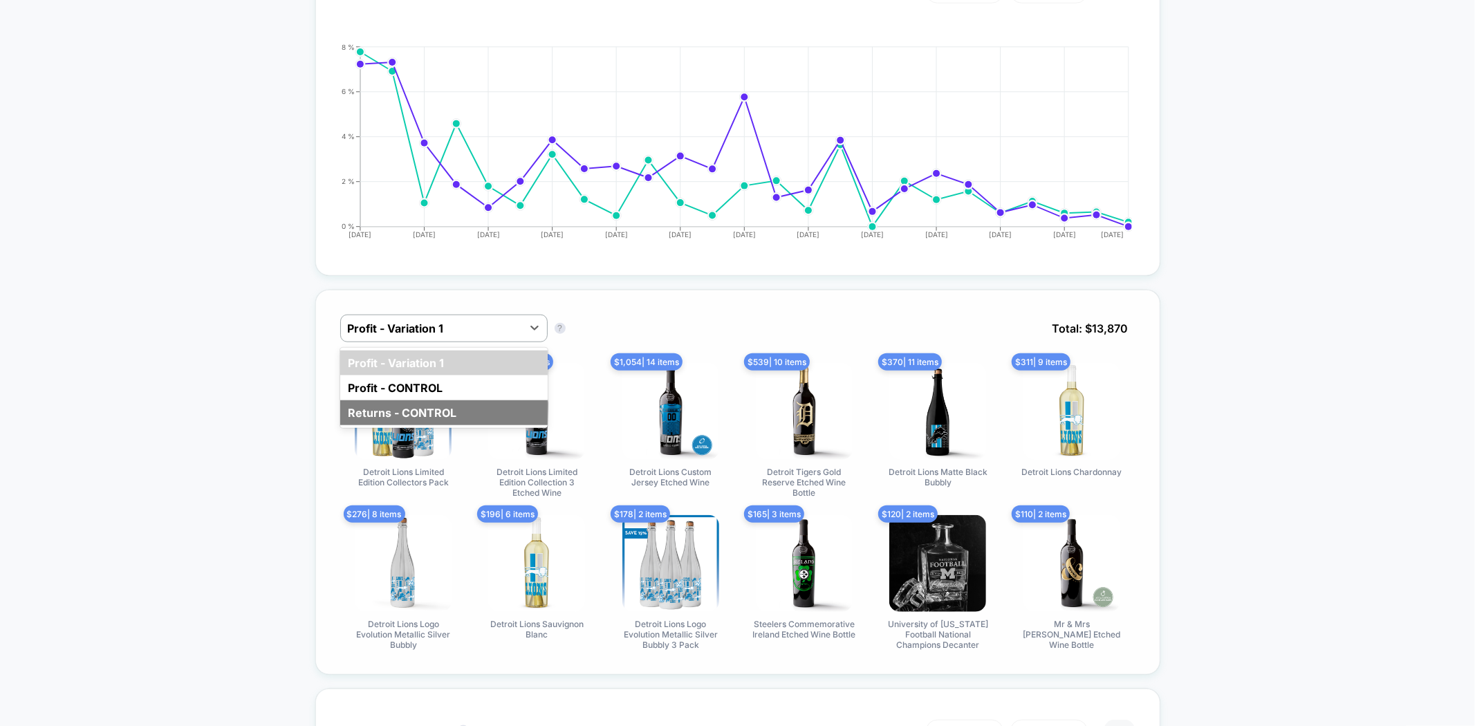
click at [399, 409] on div "Returns - CONTROL" at bounding box center [443, 412] width 207 height 25
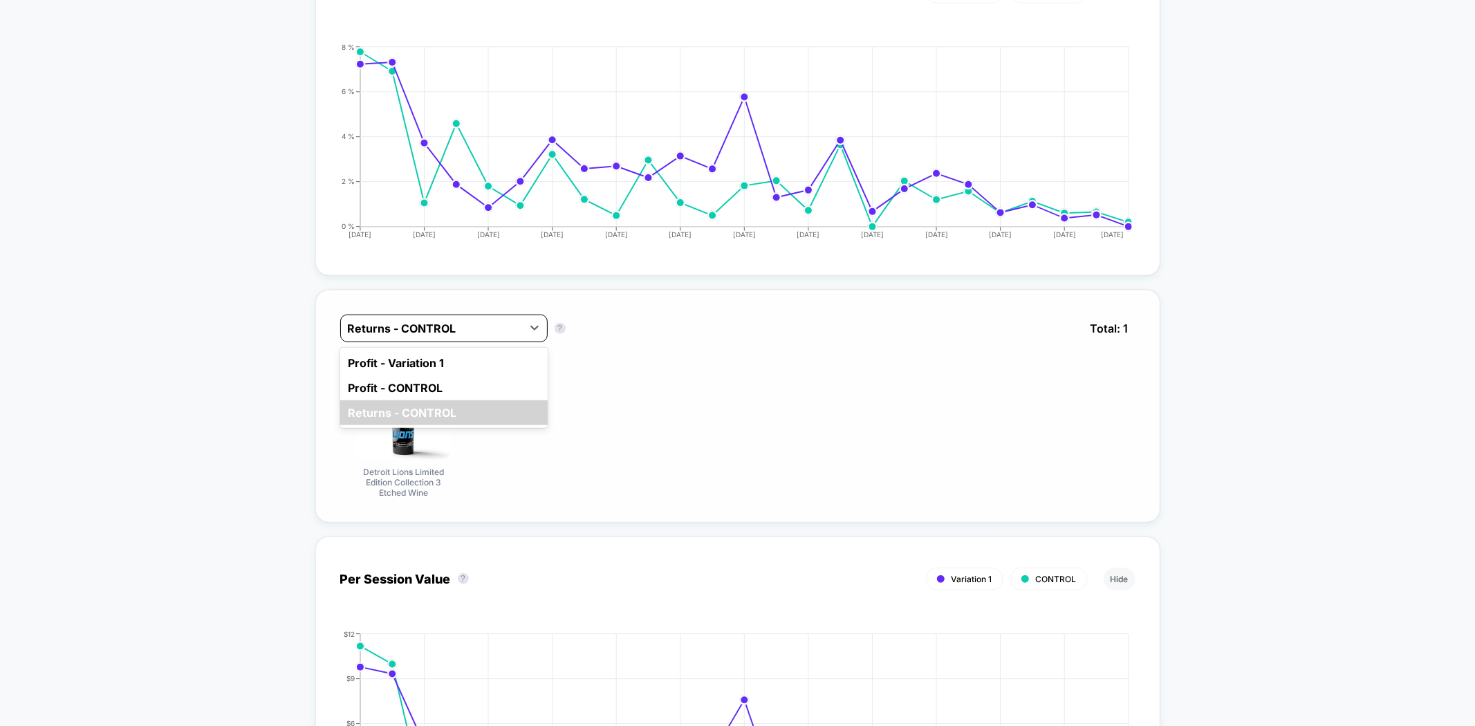
click at [443, 320] on div at bounding box center [431, 328] width 167 height 17
click at [416, 358] on div "Profit - Variation 1" at bounding box center [443, 363] width 207 height 25
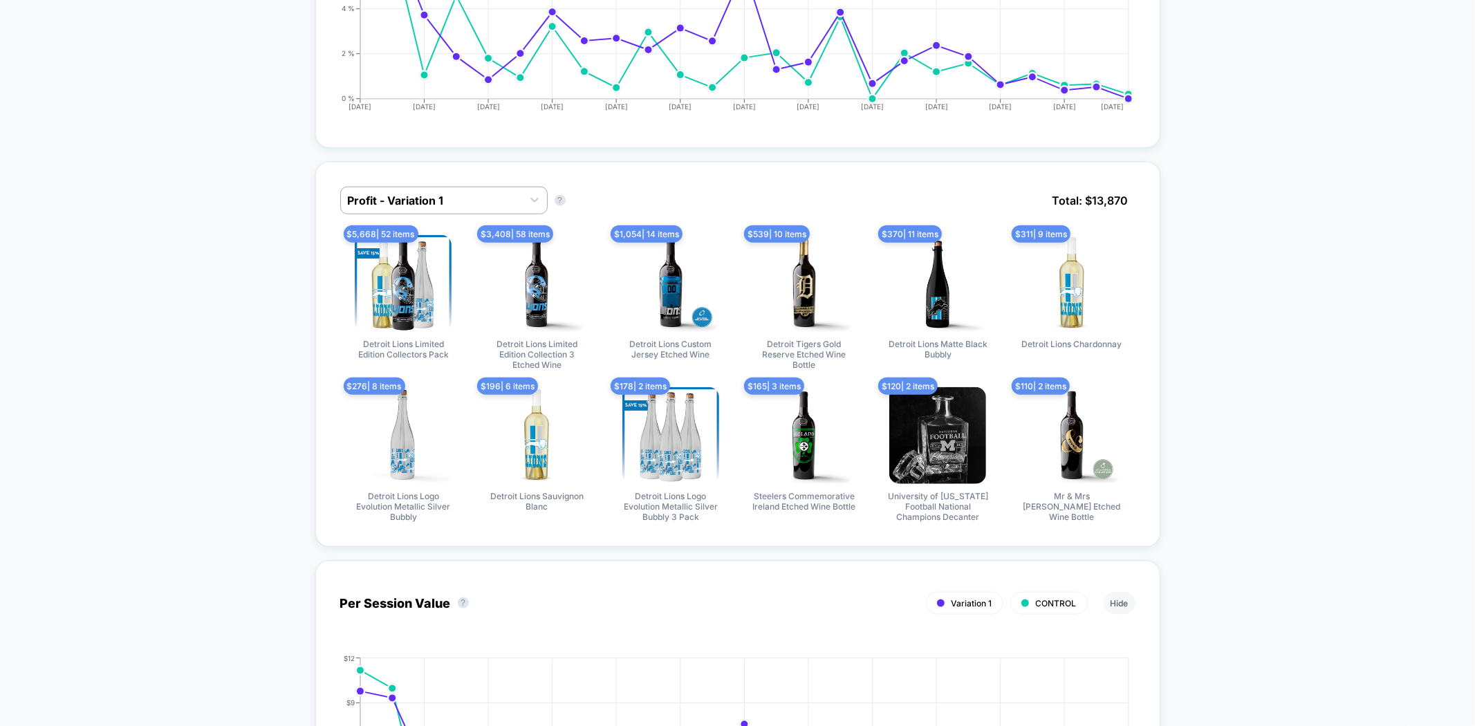
scroll to position [1152, 0]
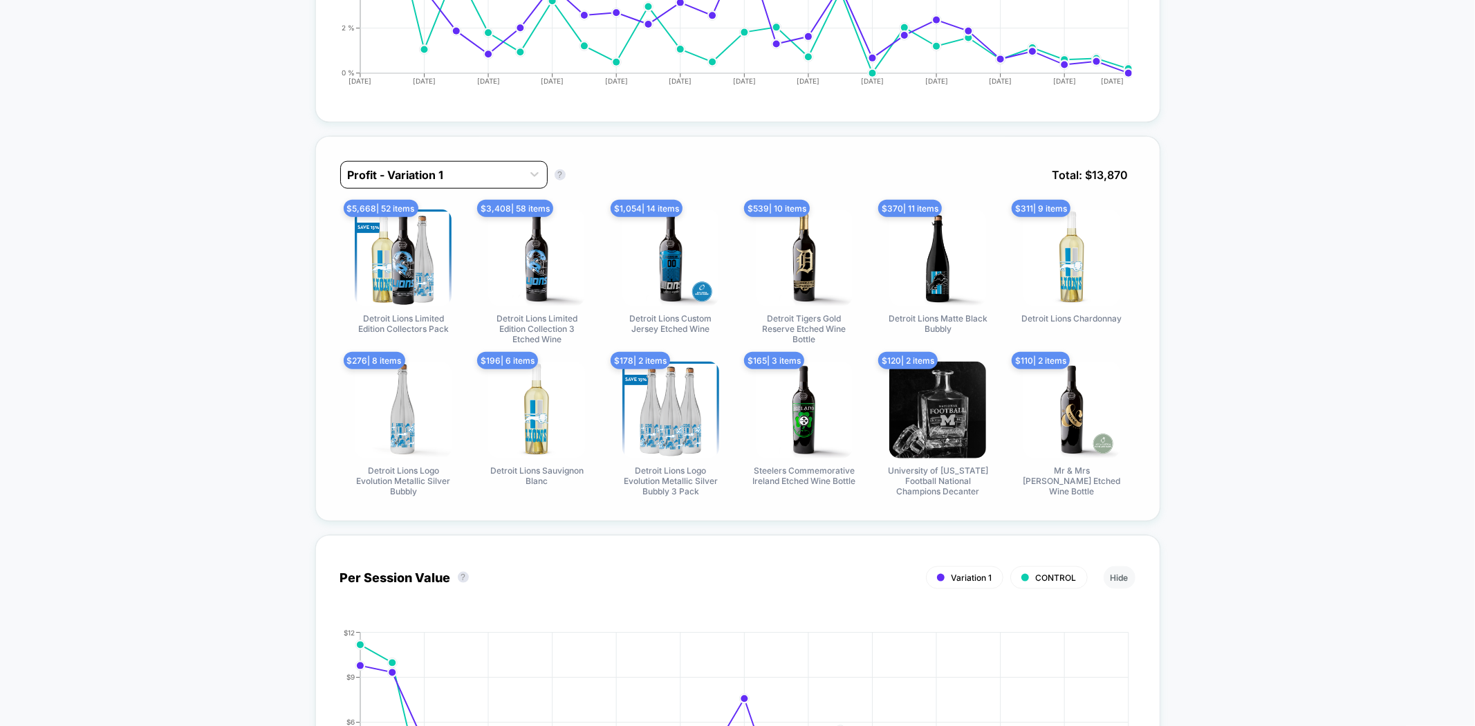
click at [427, 167] on div at bounding box center [431, 175] width 167 height 17
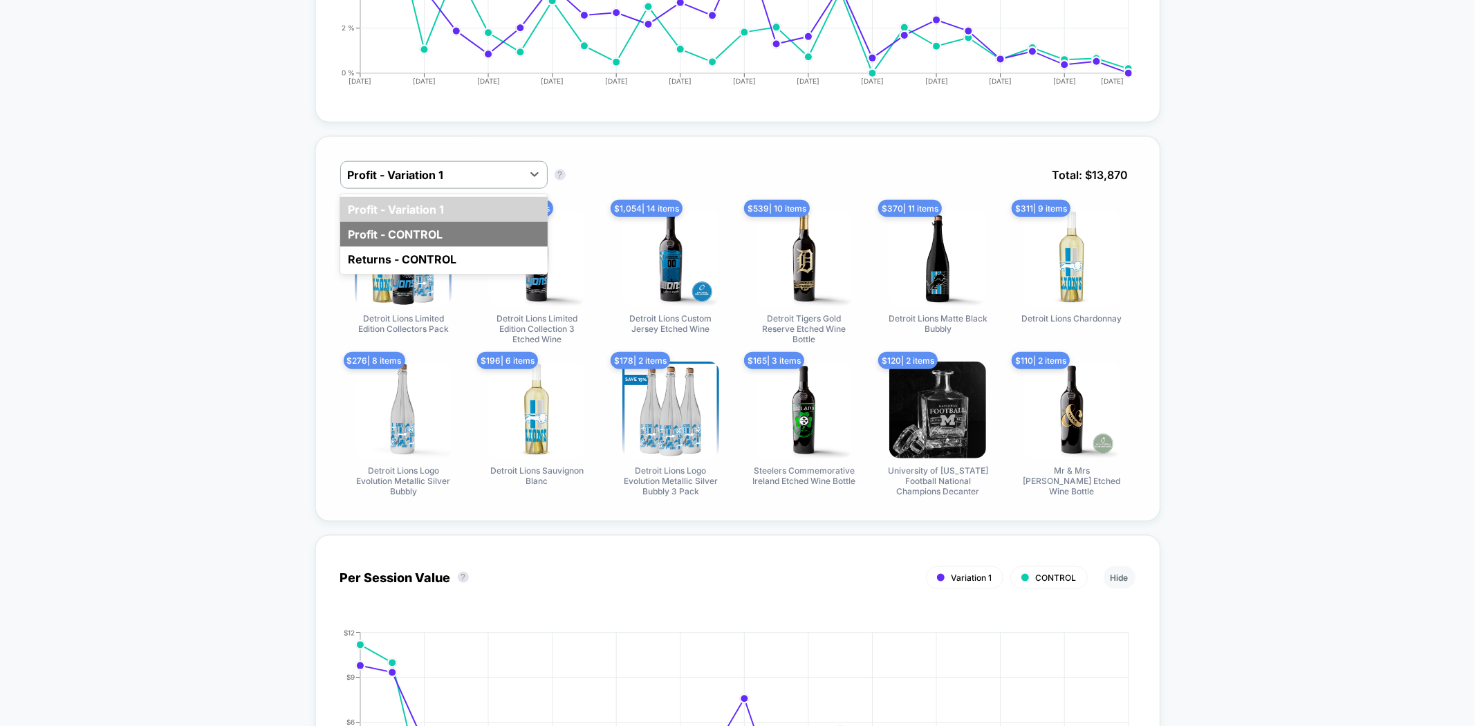
click at [422, 226] on div "Profit - CONTROL" at bounding box center [443, 234] width 207 height 25
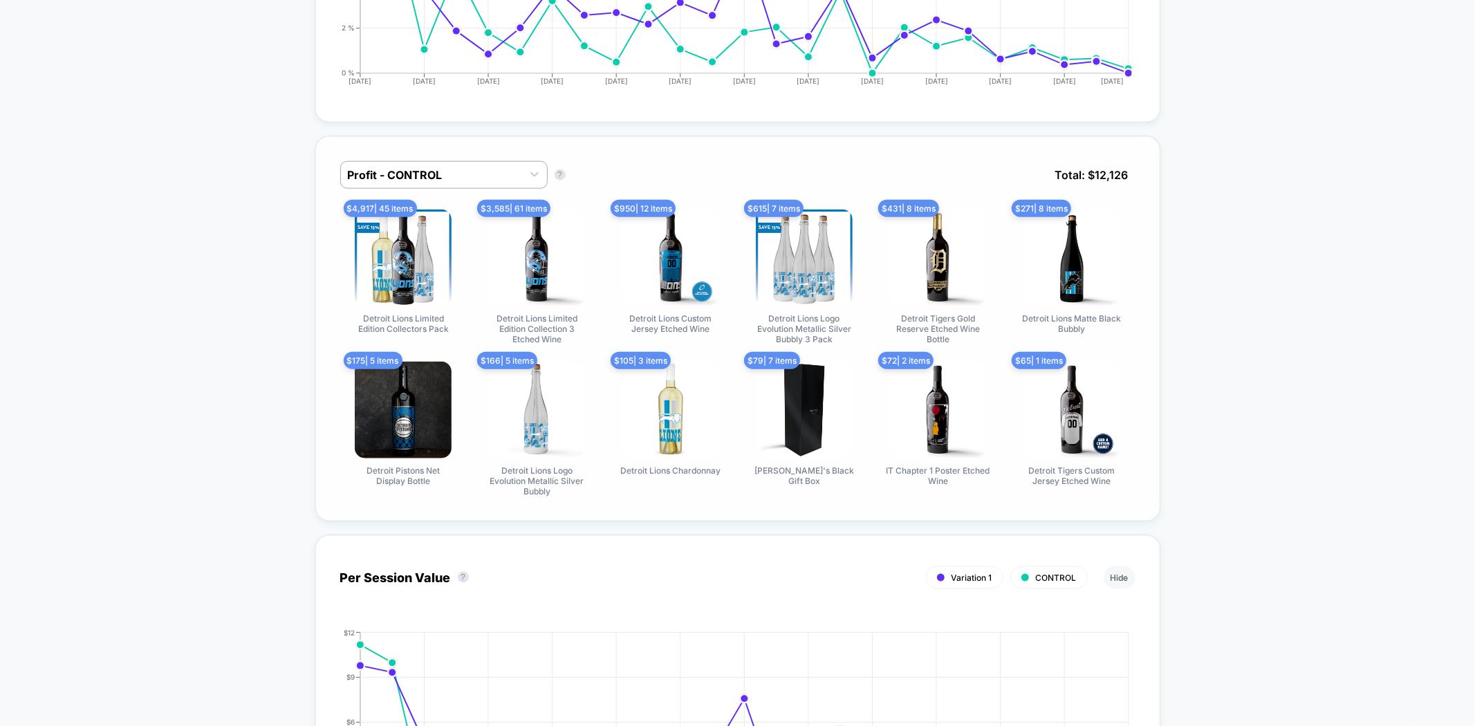
click at [391, 180] on div "Profit - CONTROL" at bounding box center [431, 175] width 181 height 22
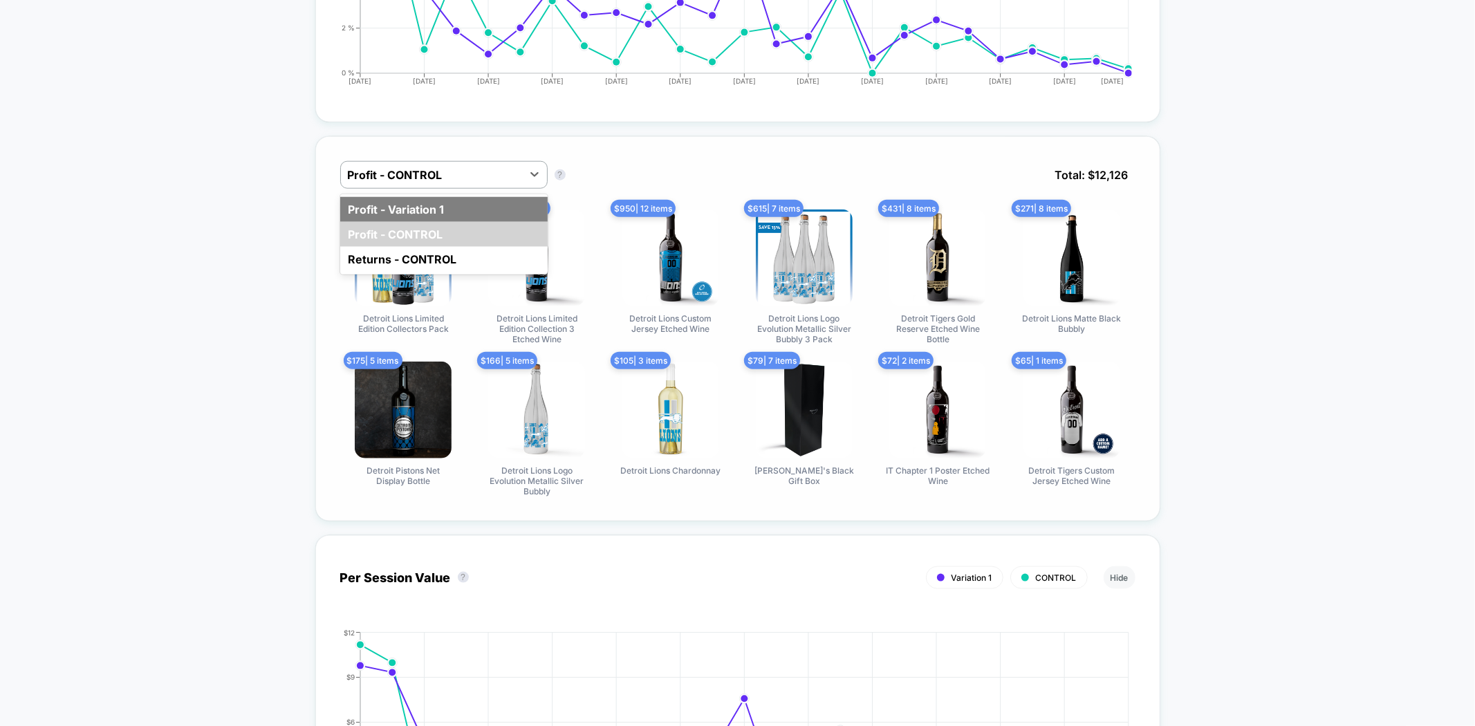
click at [393, 210] on div "Profit - Variation 1" at bounding box center [443, 209] width 207 height 25
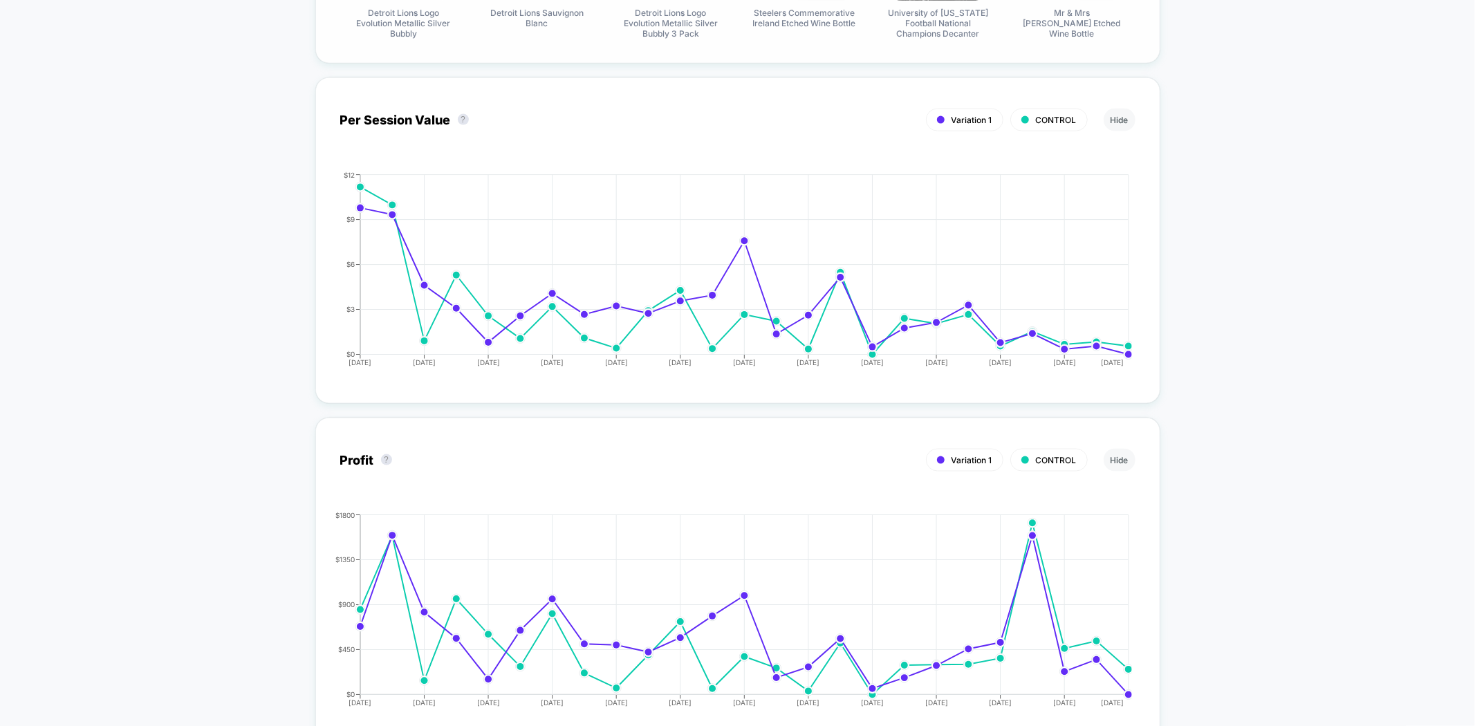
scroll to position [1613, 0]
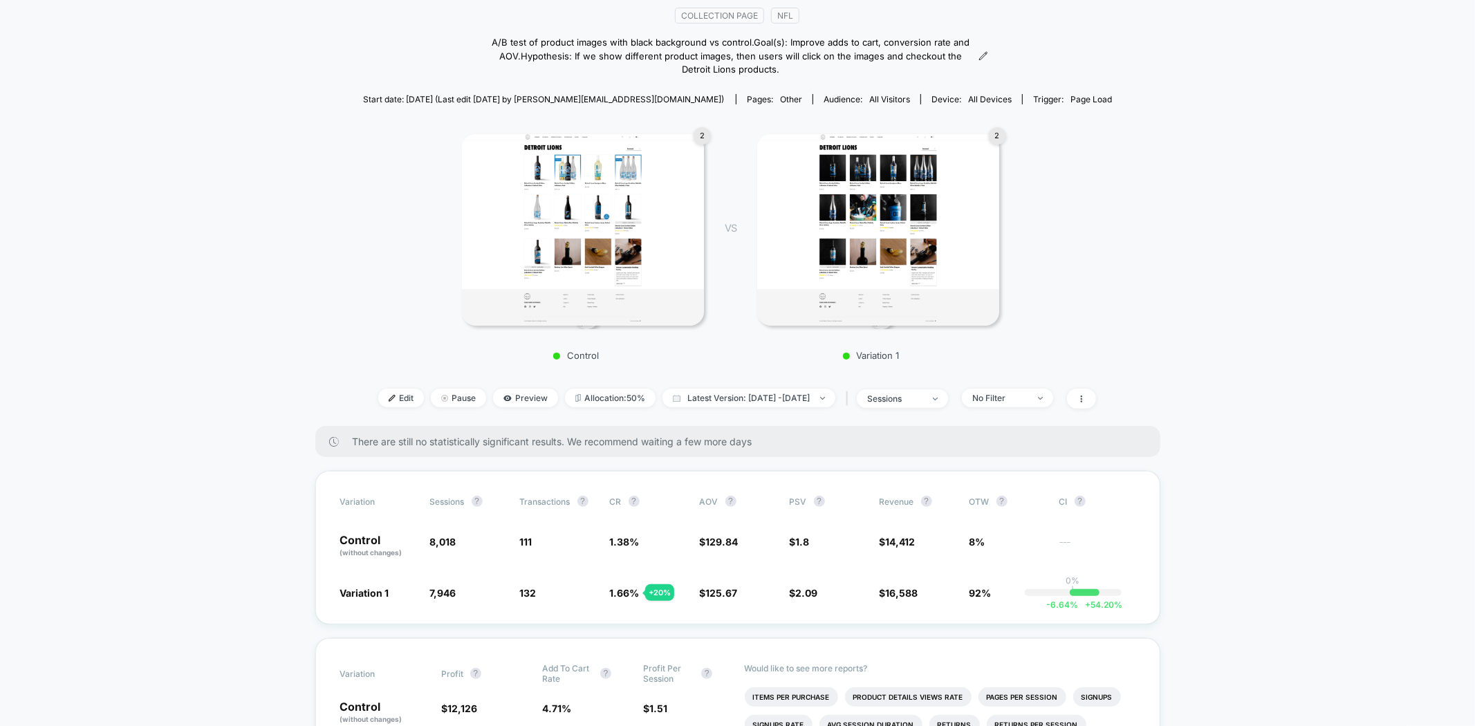
scroll to position [0, 0]
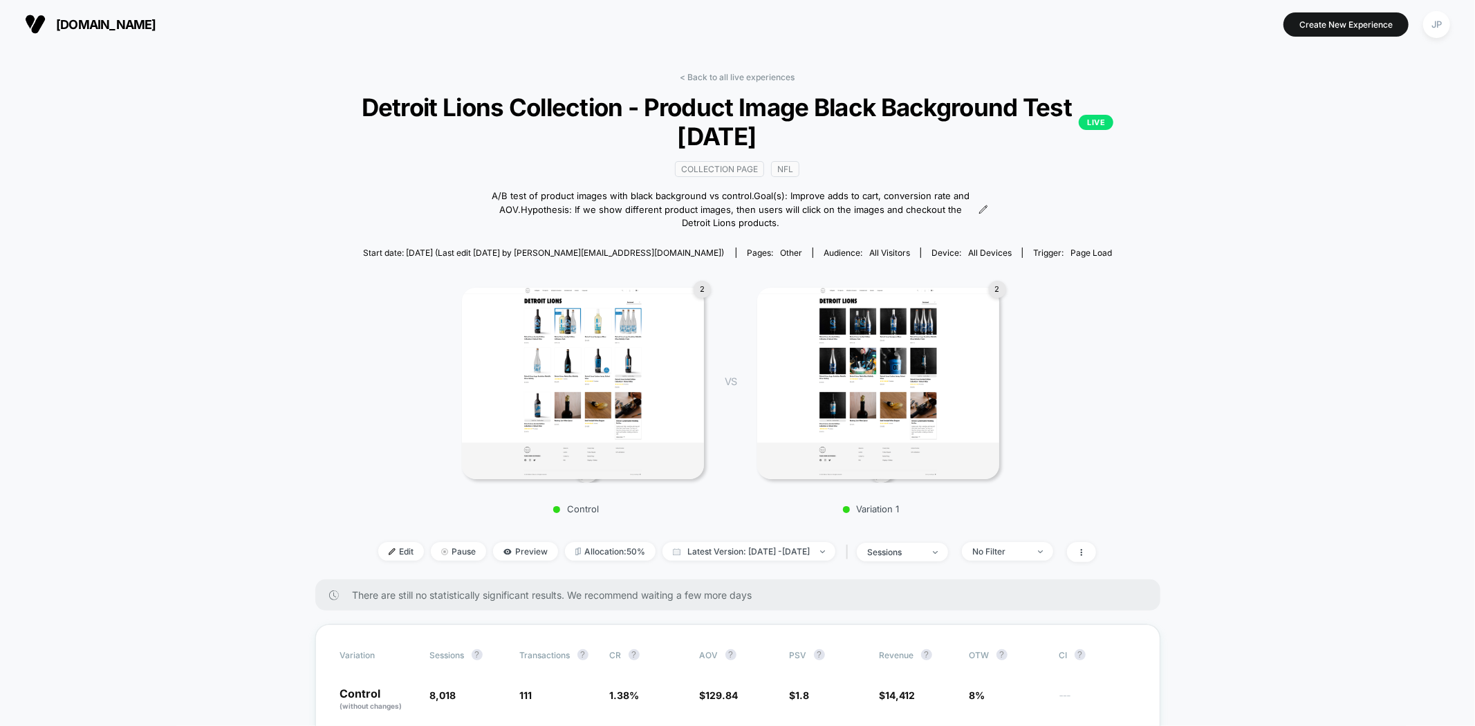
click at [947, 359] on img at bounding box center [878, 384] width 242 height 192
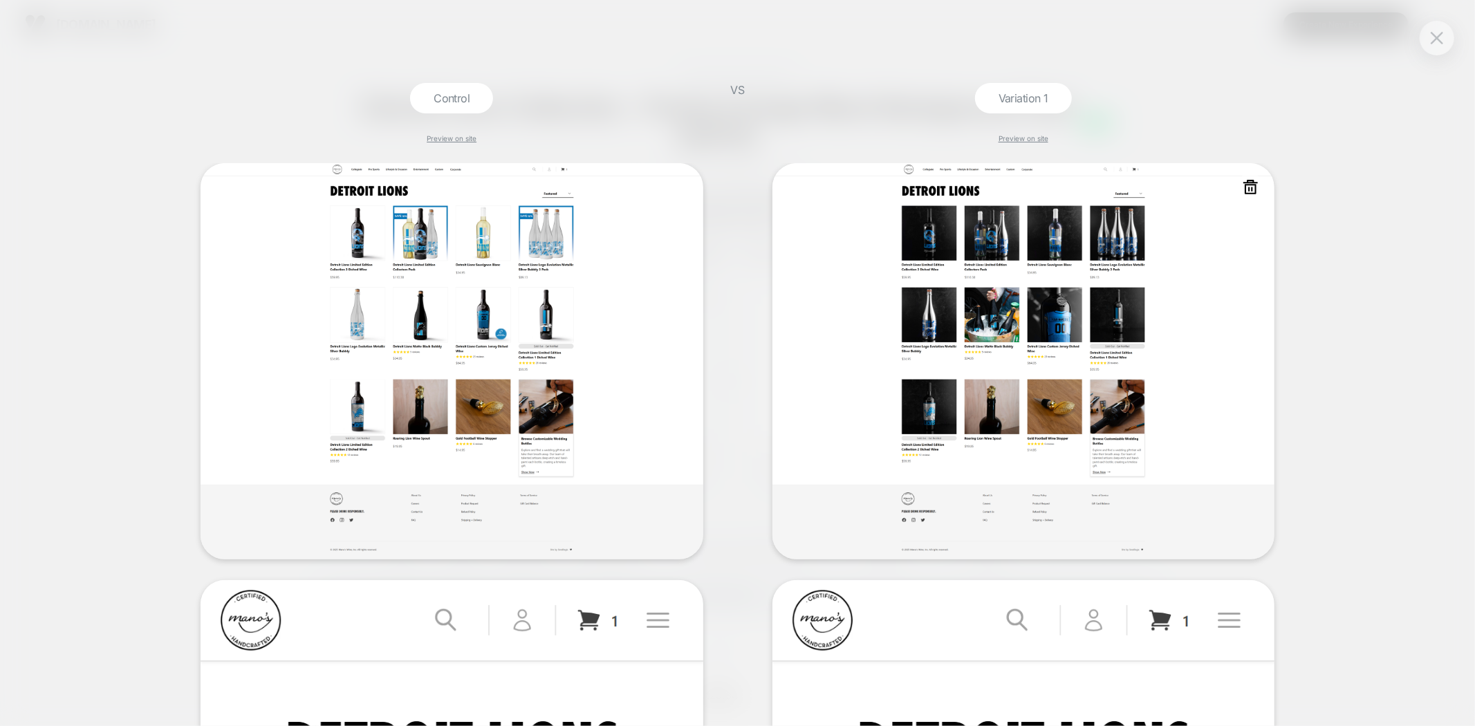
click at [1033, 322] on img at bounding box center [1023, 361] width 503 height 396
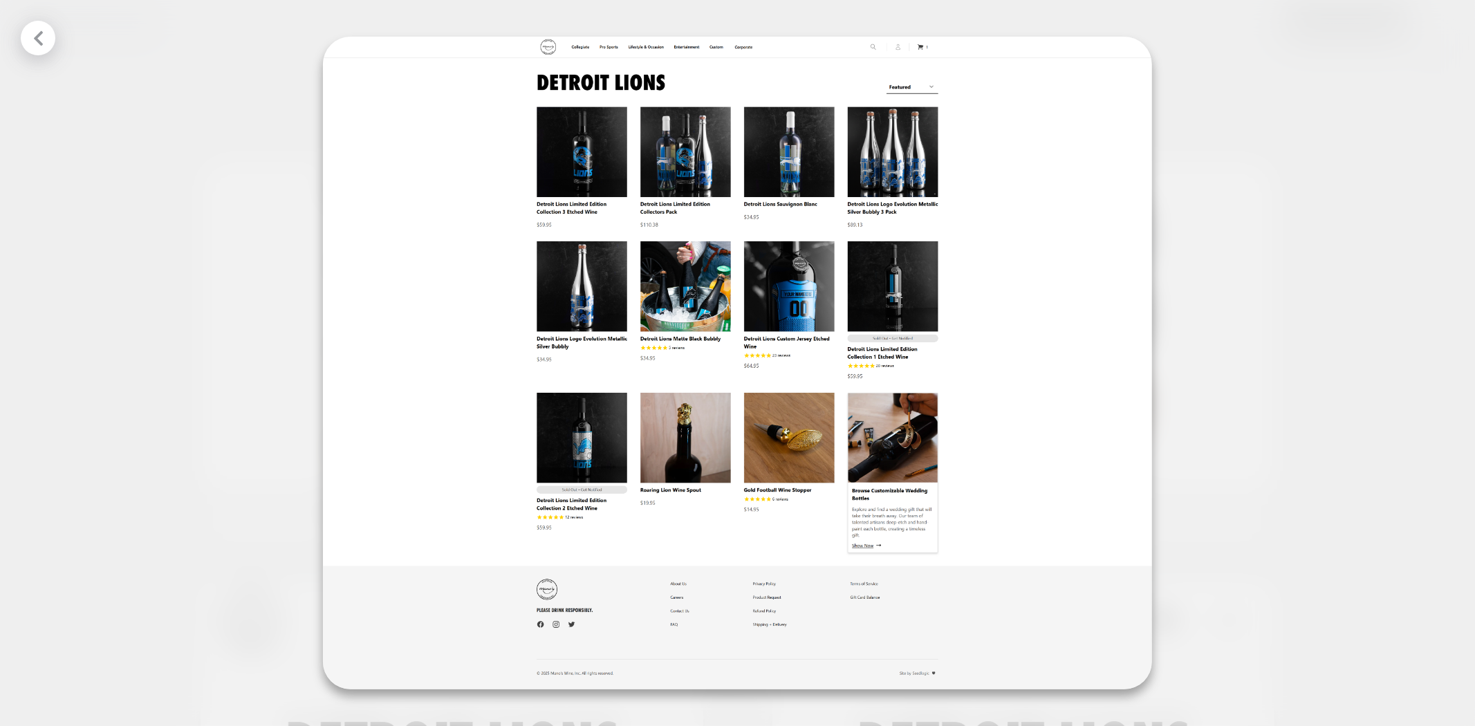
click at [37, 39] on icon at bounding box center [38, 37] width 9 height 15
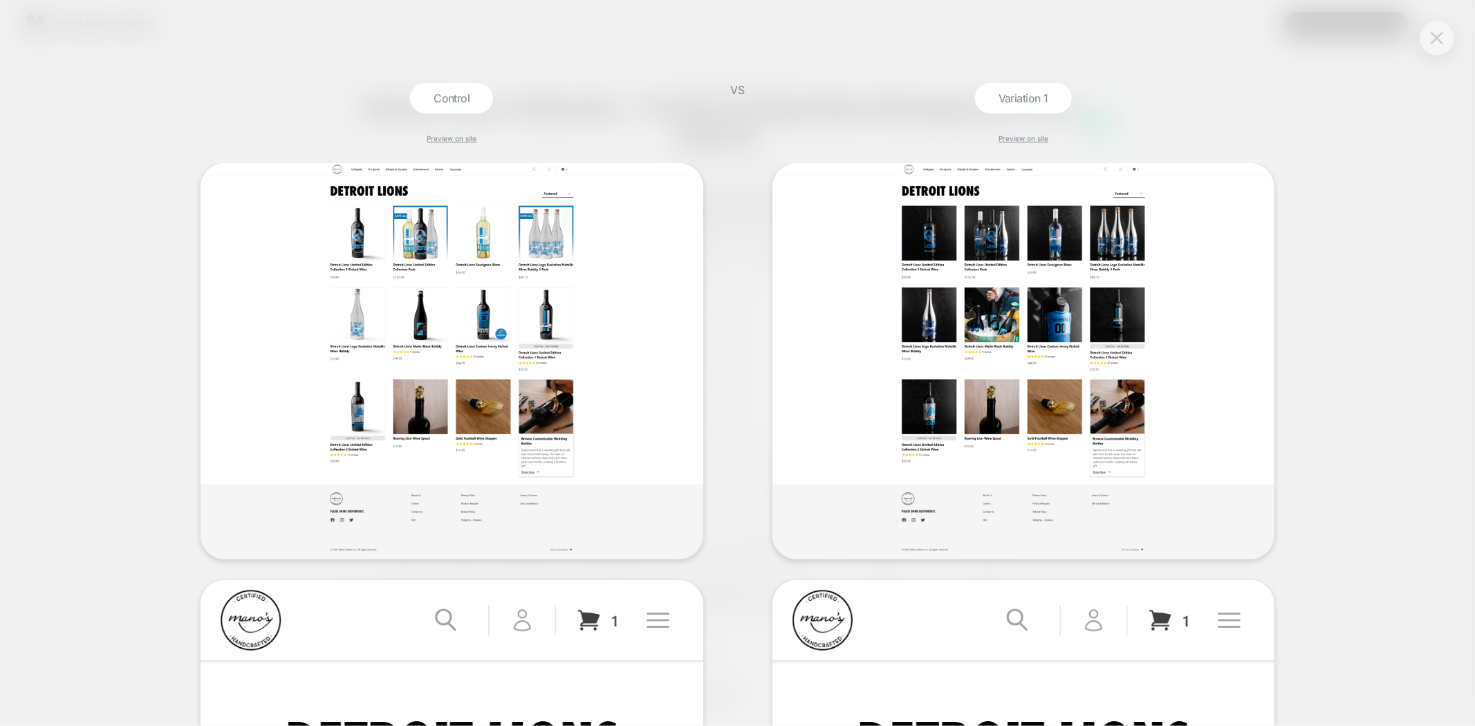
click at [1437, 40] on img at bounding box center [1437, 38] width 12 height 12
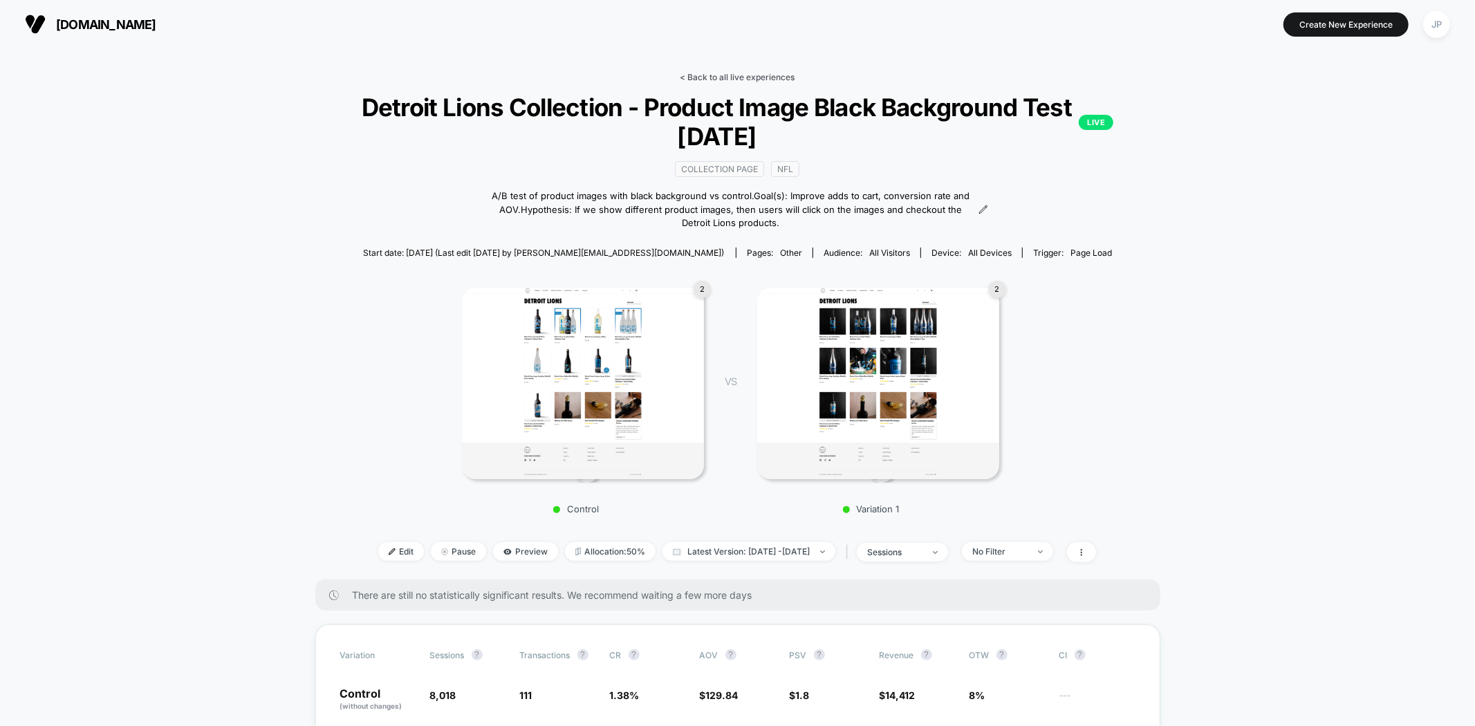
click at [739, 75] on link "< Back to all live experiences" at bounding box center [737, 77] width 115 height 10
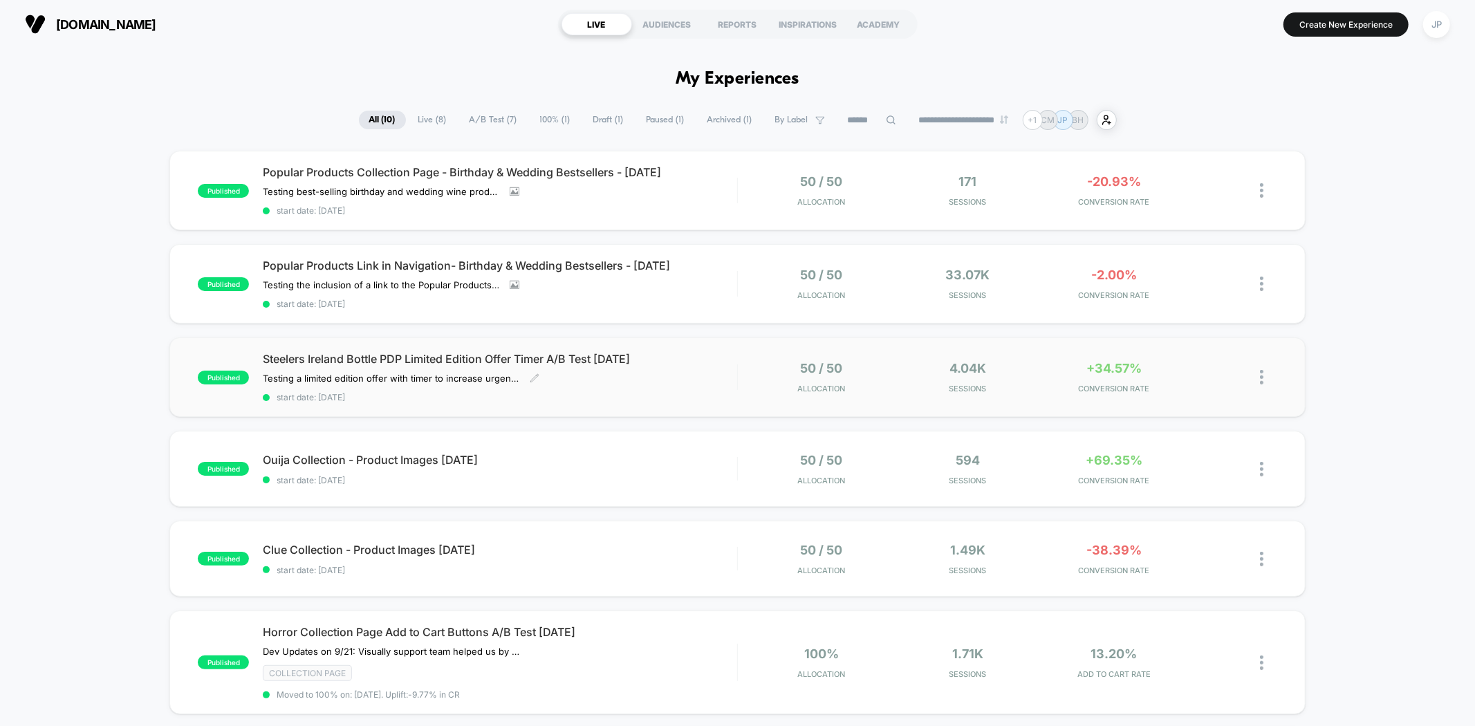
click at [643, 367] on div "Steelers Ireland Bottle PDP Limited Edition Offer Timer A/B Test 09.26.25 Testi…" at bounding box center [500, 377] width 474 height 50
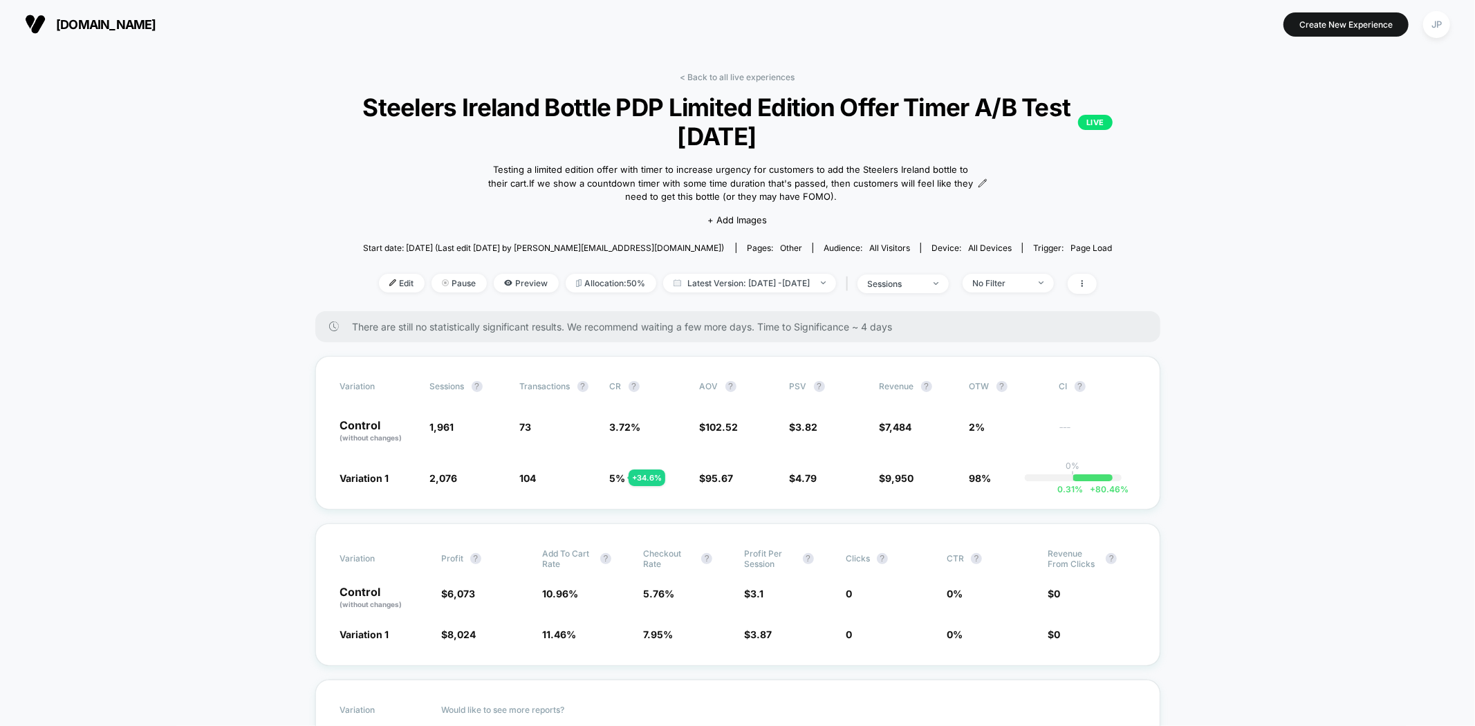
click at [738, 73] on link "< Back to all live experiences" at bounding box center [737, 77] width 115 height 10
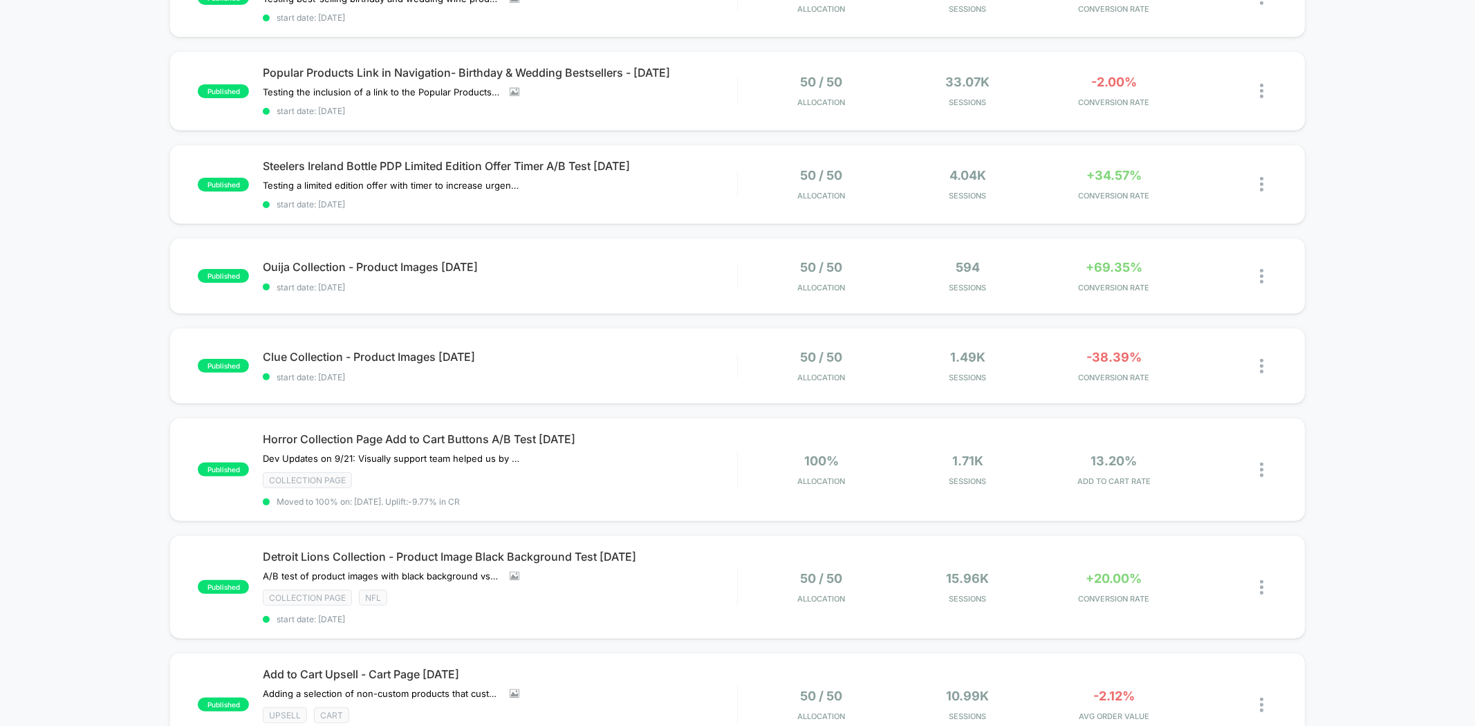
scroll to position [307, 0]
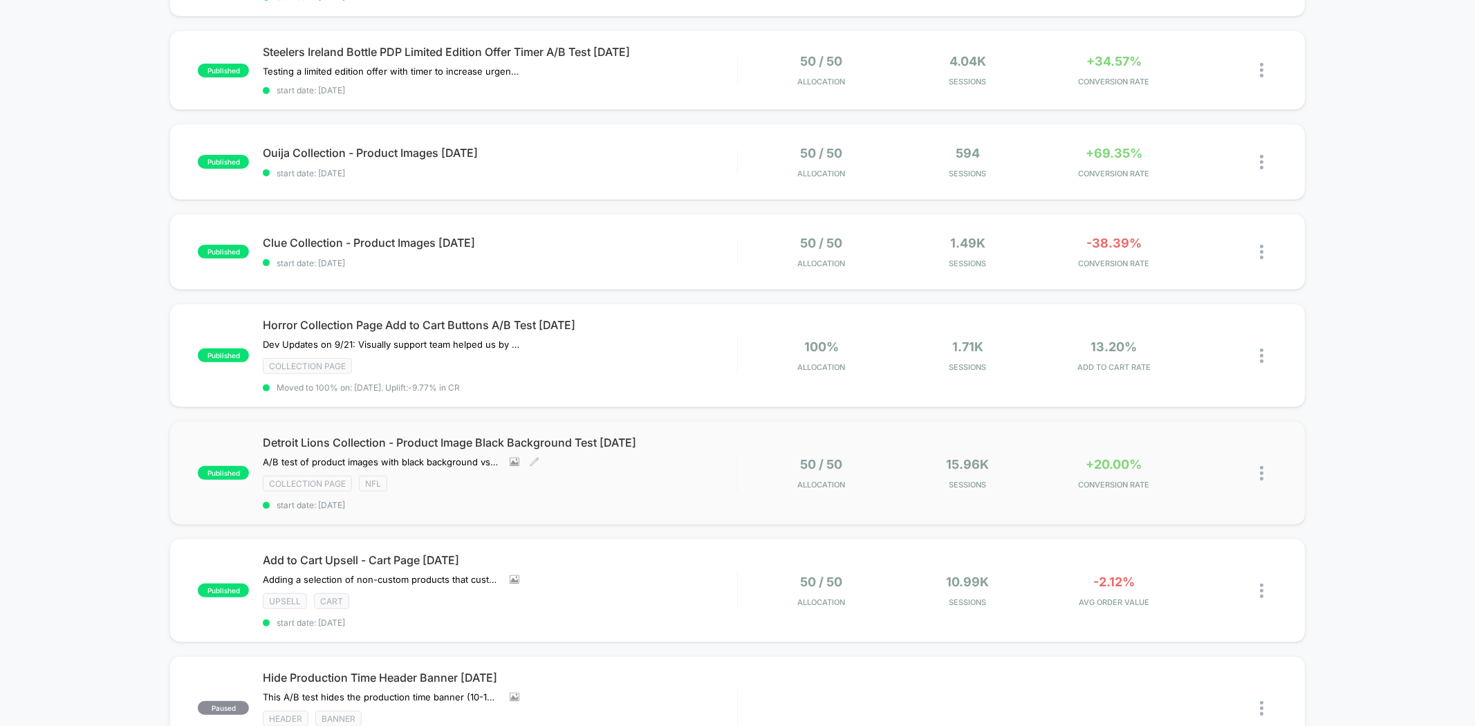
click at [736, 463] on div "Detroit Lions Collection - Product Image Black Background Test 09.12.25 A/B tes…" at bounding box center [500, 473] width 474 height 75
